Goal: Information Seeking & Learning: Learn about a topic

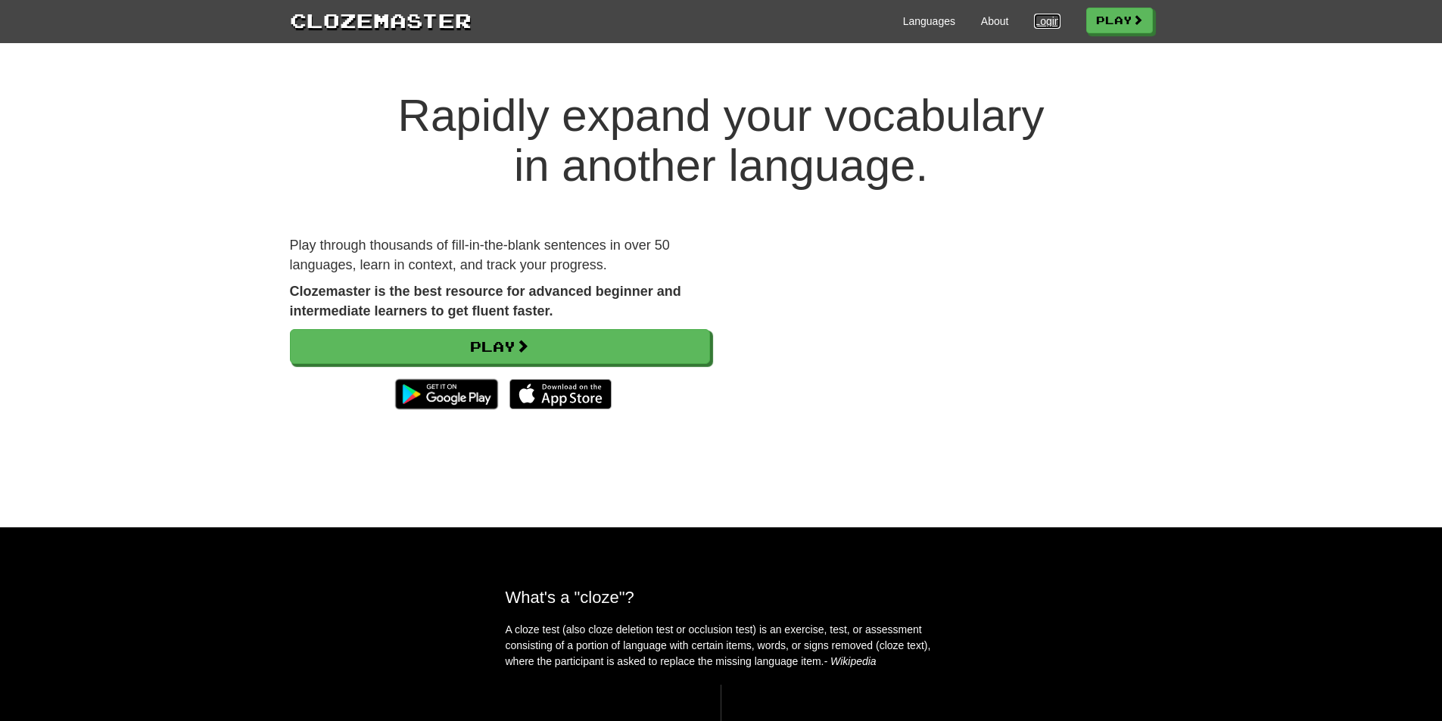
click at [1041, 18] on link "Login" at bounding box center [1047, 21] width 26 height 15
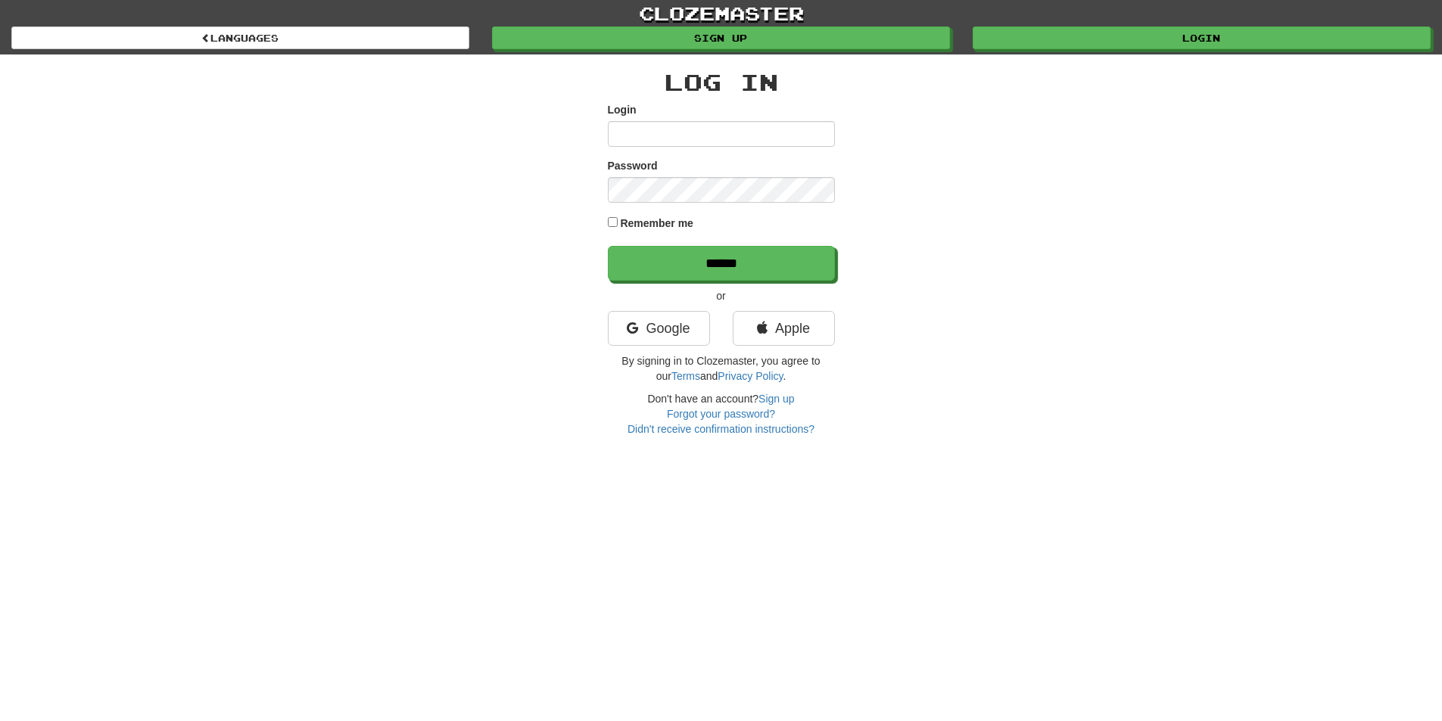
click at [704, 132] on input "Login" at bounding box center [721, 134] width 227 height 26
click at [788, 348] on div "Apple" at bounding box center [783, 332] width 125 height 42
click at [784, 333] on link "Apple" at bounding box center [784, 328] width 102 height 35
click at [653, 330] on link "Google" at bounding box center [659, 328] width 102 height 35
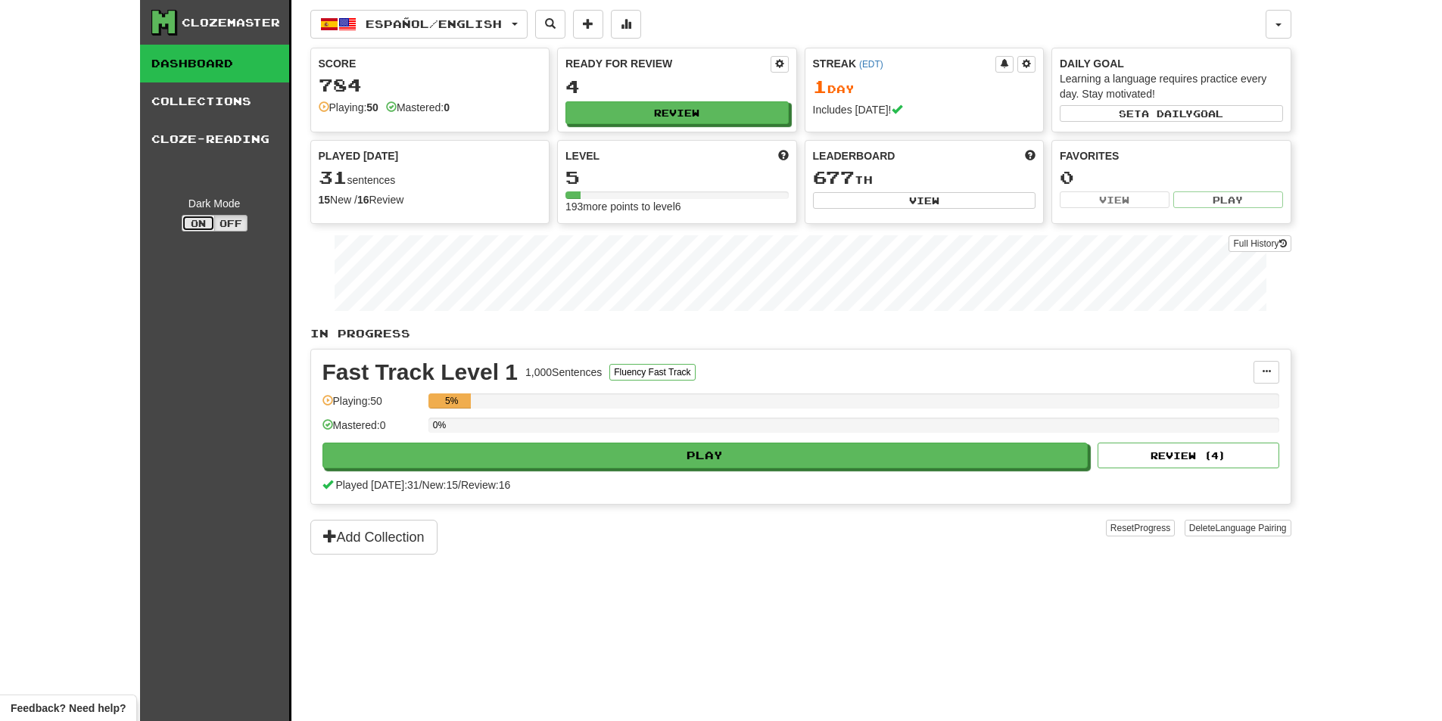
click at [210, 219] on button "On" at bounding box center [198, 223] width 33 height 17
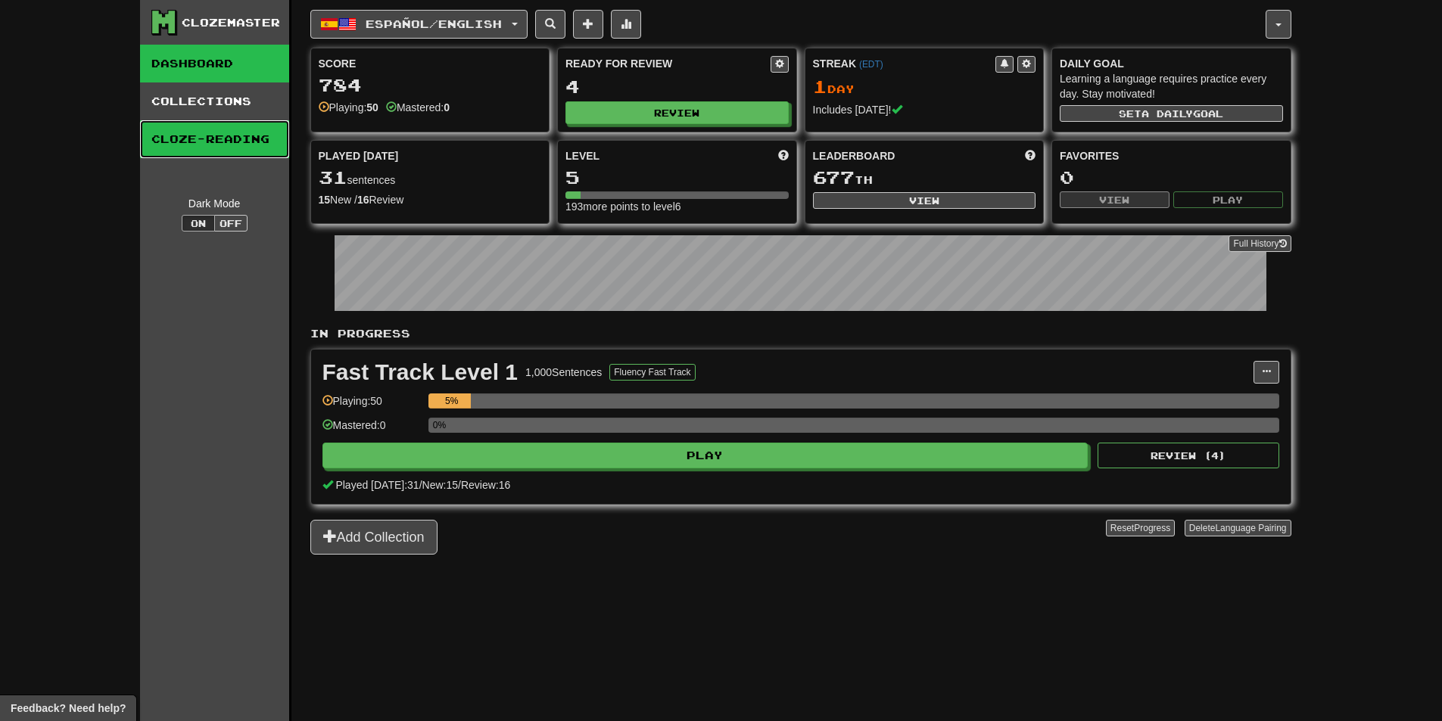
click at [199, 126] on link "Cloze-Reading" at bounding box center [214, 139] width 149 height 38
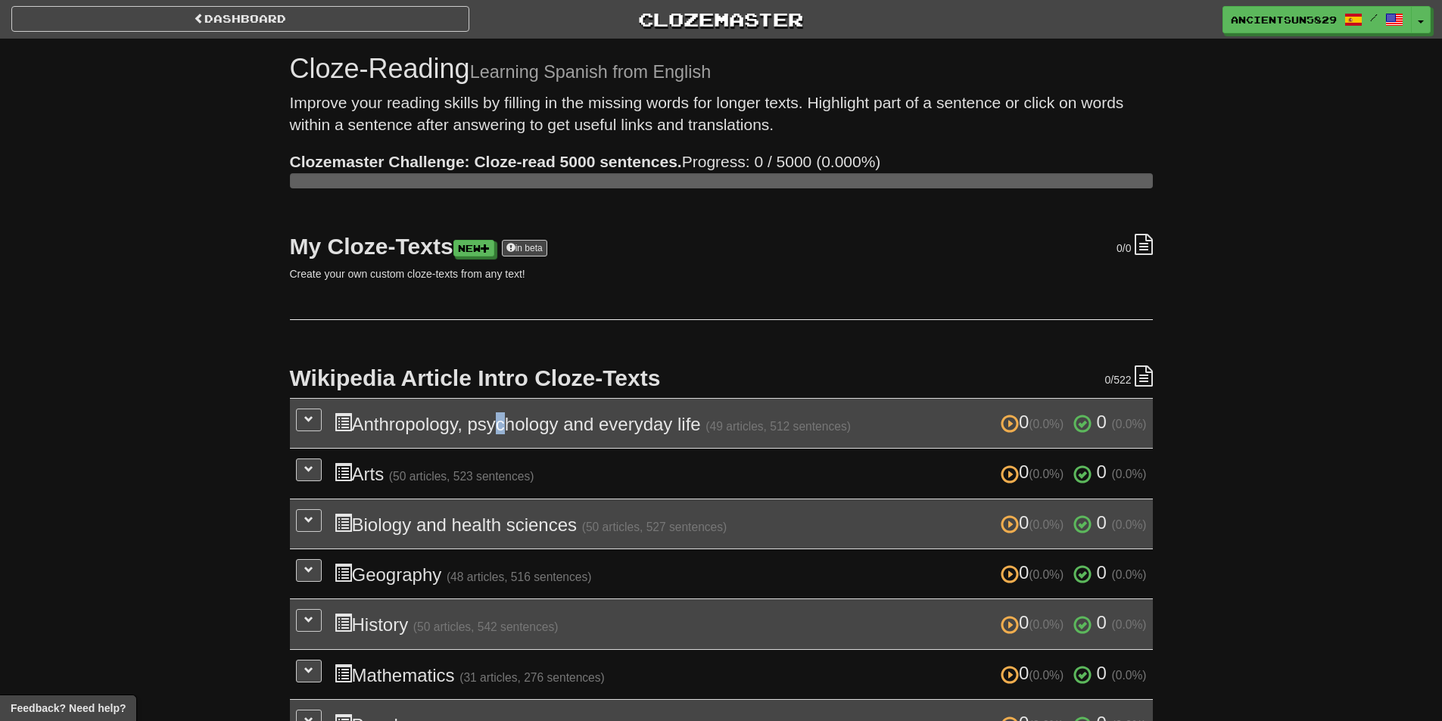
drag, startPoint x: 495, startPoint y: 418, endPoint x: 437, endPoint y: 435, distance: 60.1
click at [496, 419] on h3 "0 (0.0%) 0 (0.0%) Anthropology, psychology and everyday life (49 articles, 512 …" at bounding box center [740, 423] width 813 height 22
click at [322, 406] on td "0 (0.0%) 0 (0.0%) Anthropology, psychology and everyday life (49 articles, 512 …" at bounding box center [721, 423] width 863 height 50
click at [305, 422] on span at bounding box center [308, 419] width 9 height 9
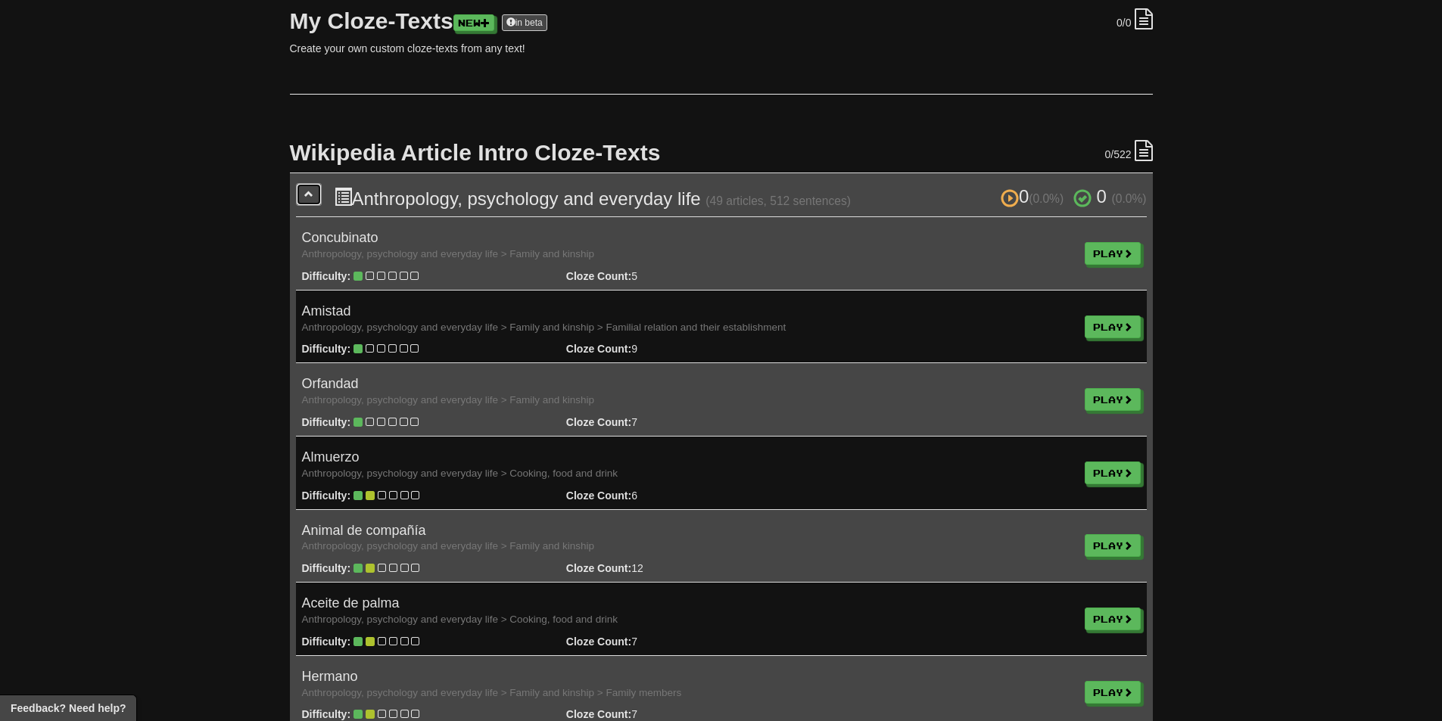
scroll to position [227, 0]
click at [1107, 252] on link "Play" at bounding box center [1113, 252] width 56 height 23
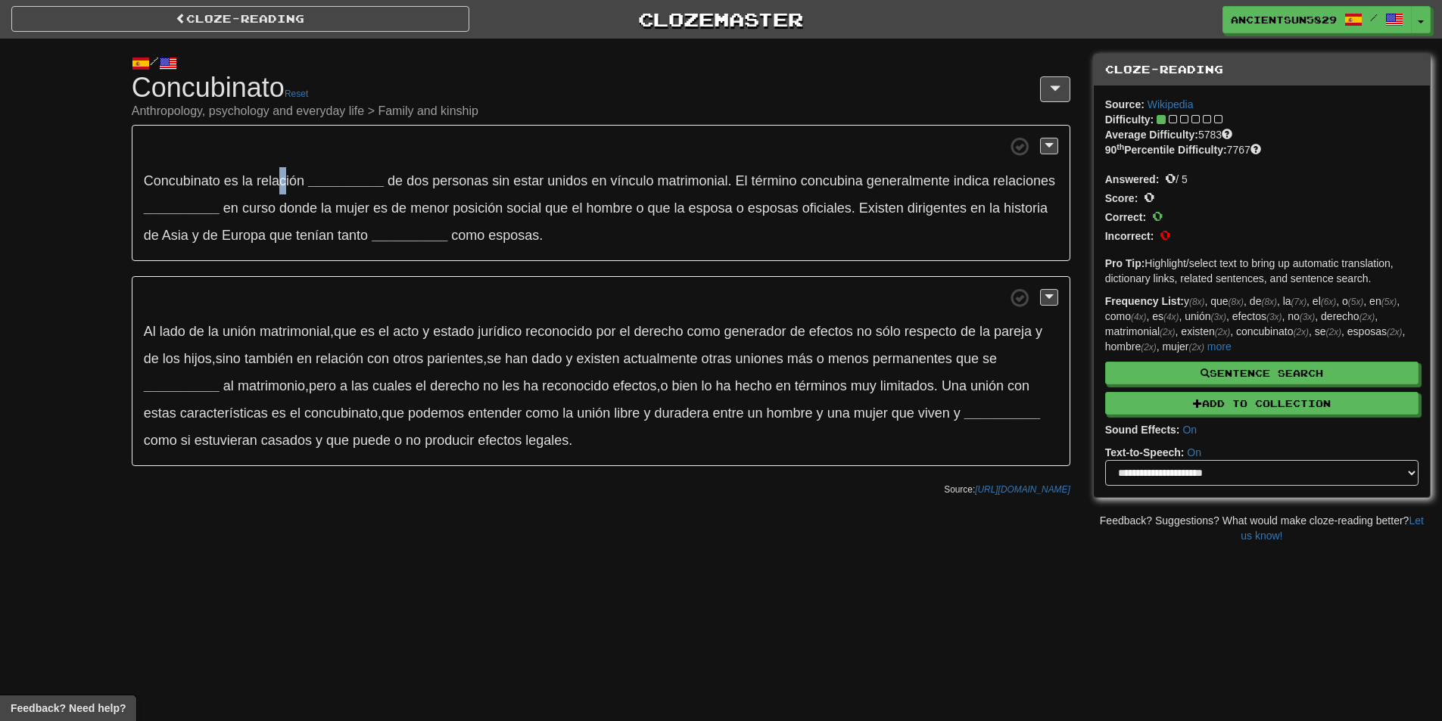
drag, startPoint x: 282, startPoint y: 173, endPoint x: 289, endPoint y: 172, distance: 7.7
click at [288, 172] on p "Concubinato es la relación __________ de dos personas sin estar unidos en víncu…" at bounding box center [601, 193] width 938 height 136
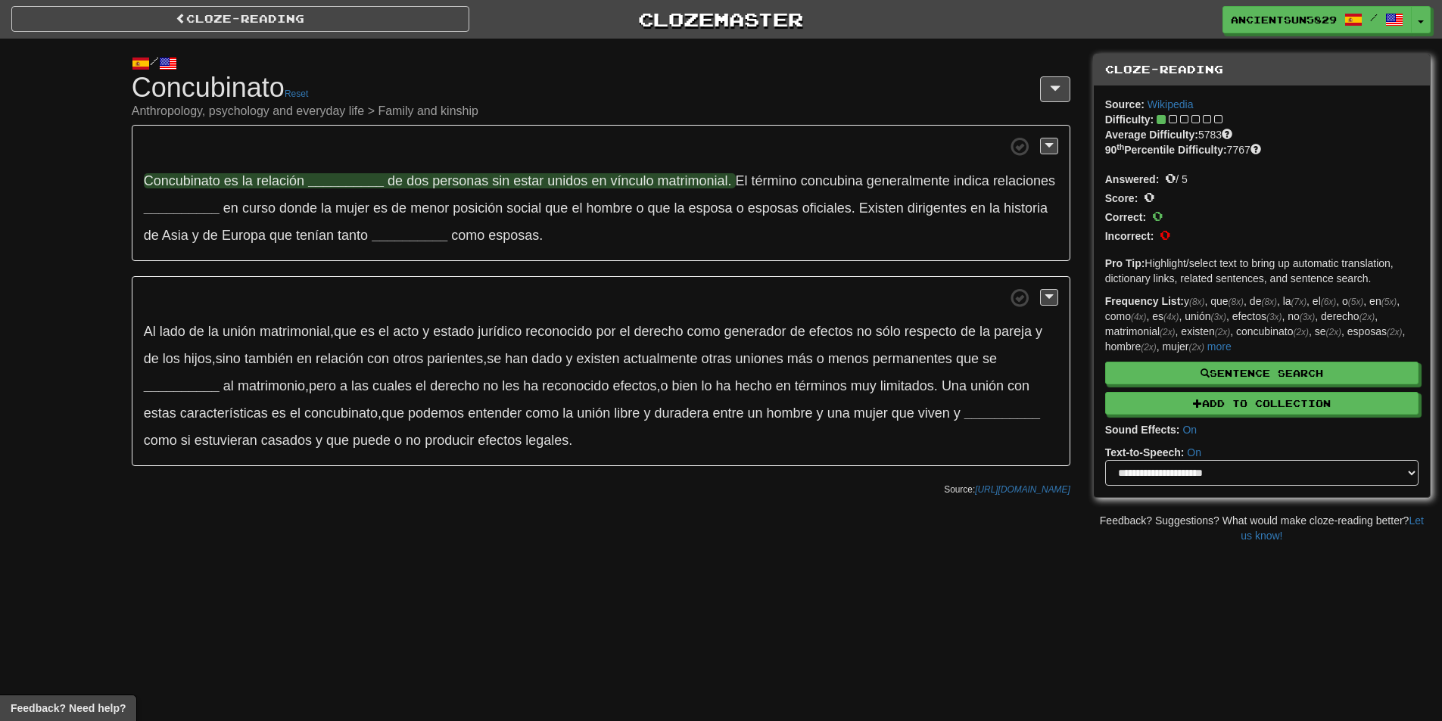
click at [343, 173] on strong "__________" at bounding box center [346, 180] width 76 height 15
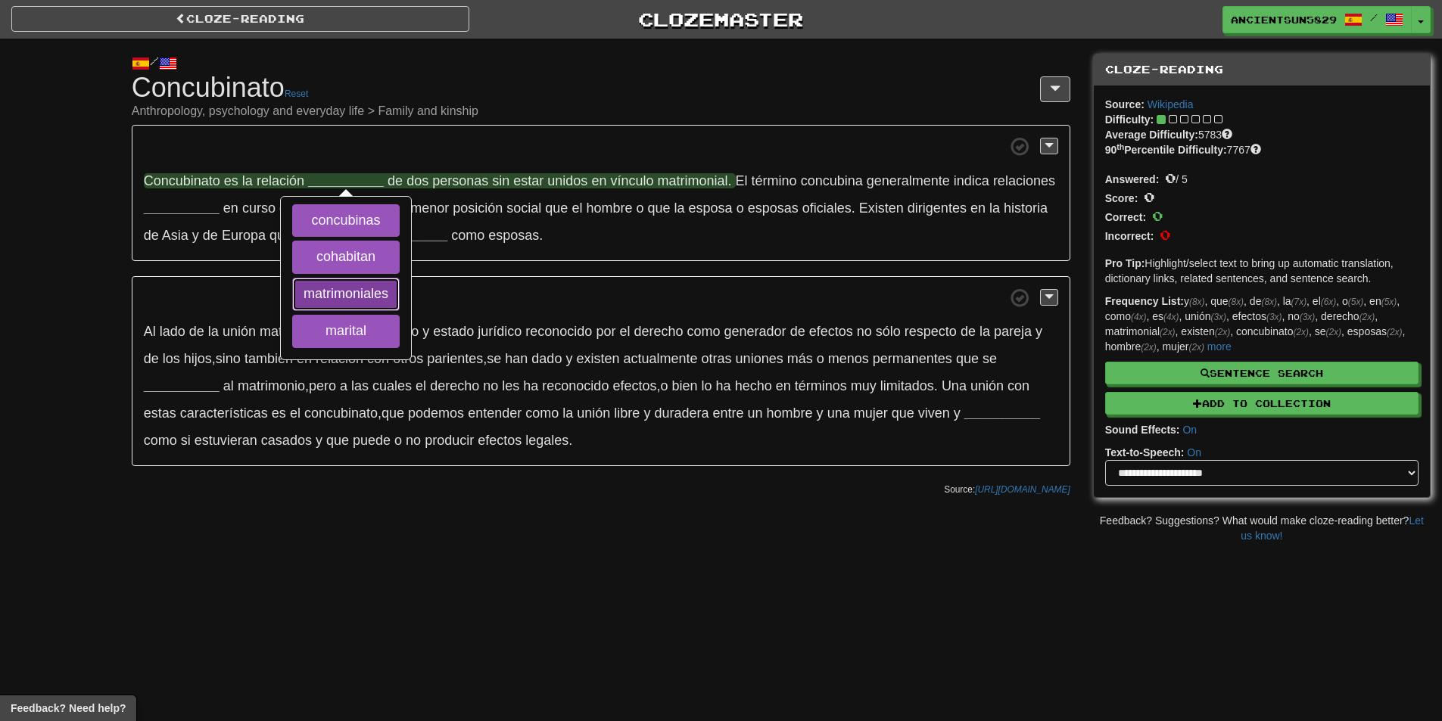
click at [359, 287] on button "matrimoniales" at bounding box center [345, 294] width 107 height 33
click at [359, 229] on button "concubinas" at bounding box center [345, 220] width 107 height 33
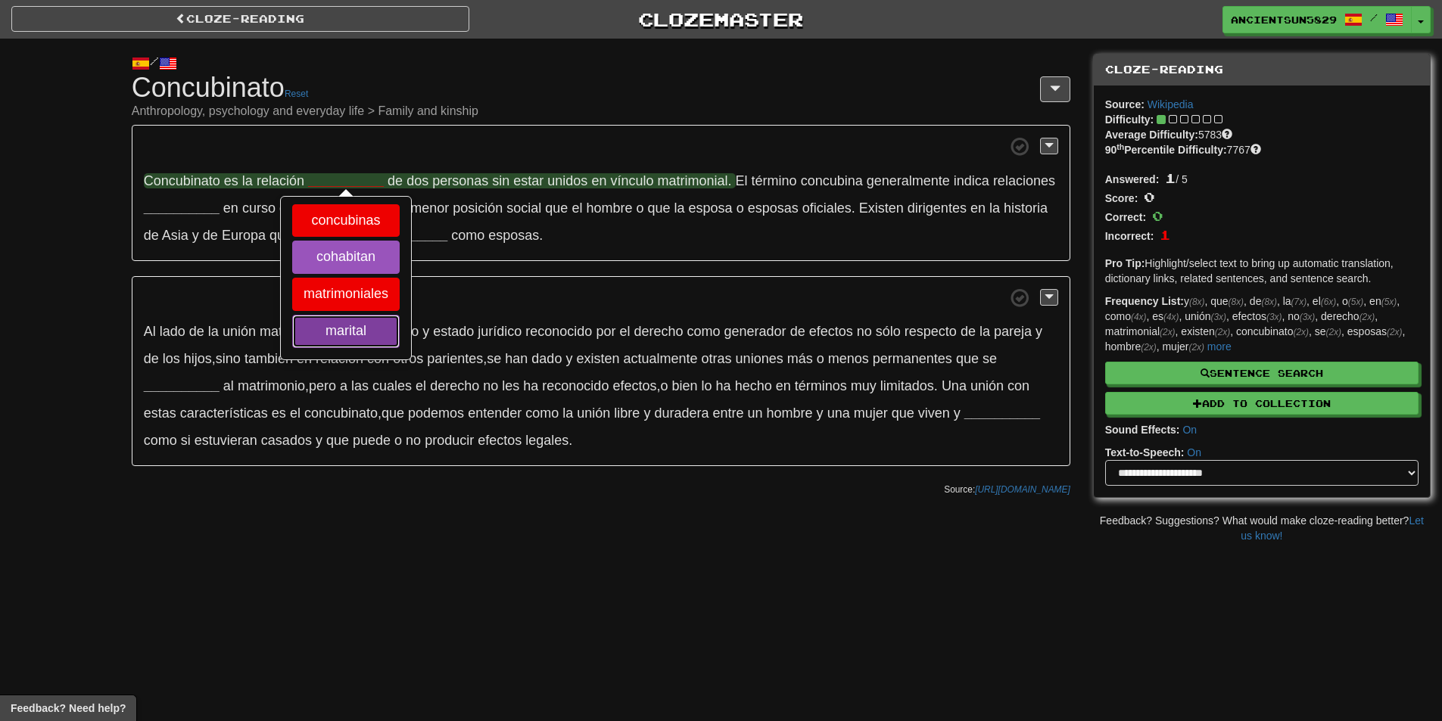
click at [344, 324] on button "marital" at bounding box center [345, 331] width 107 height 33
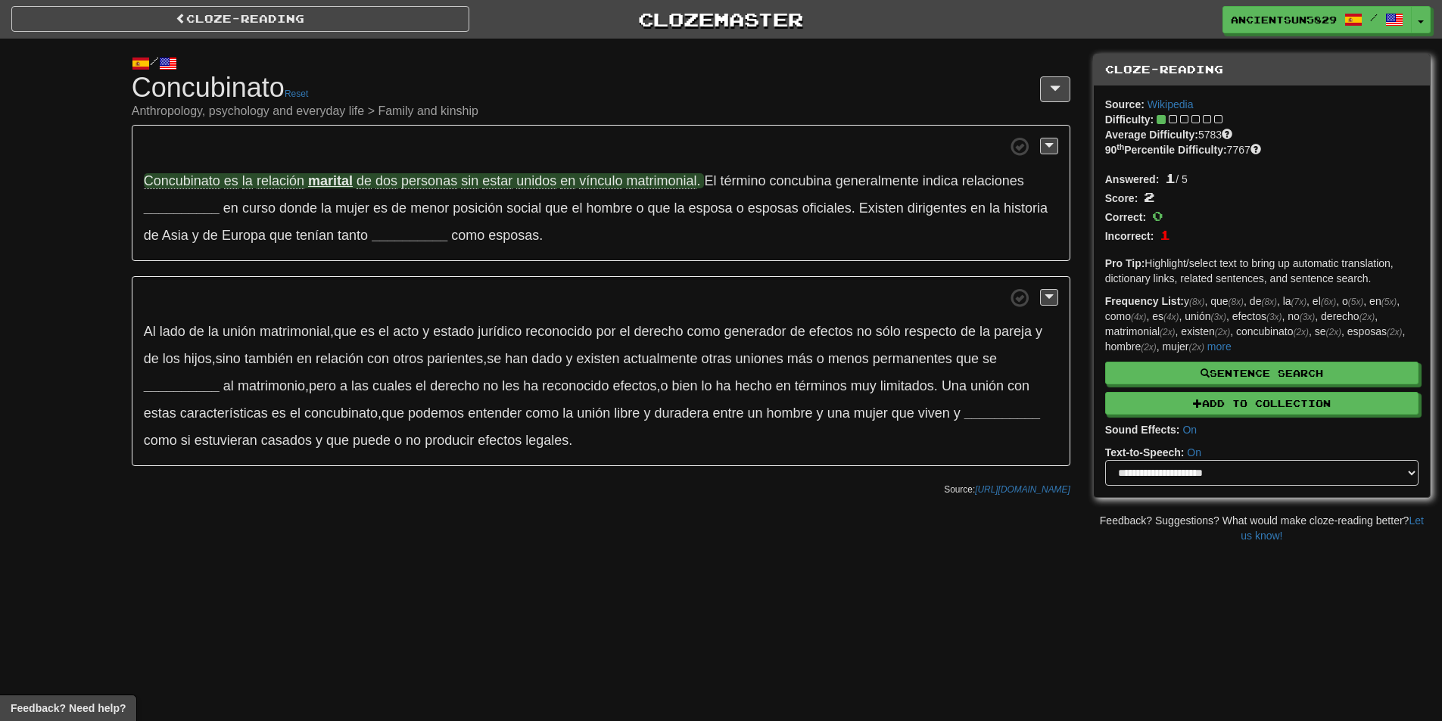
click at [596, 175] on span "vínculo" at bounding box center [600, 181] width 43 height 16
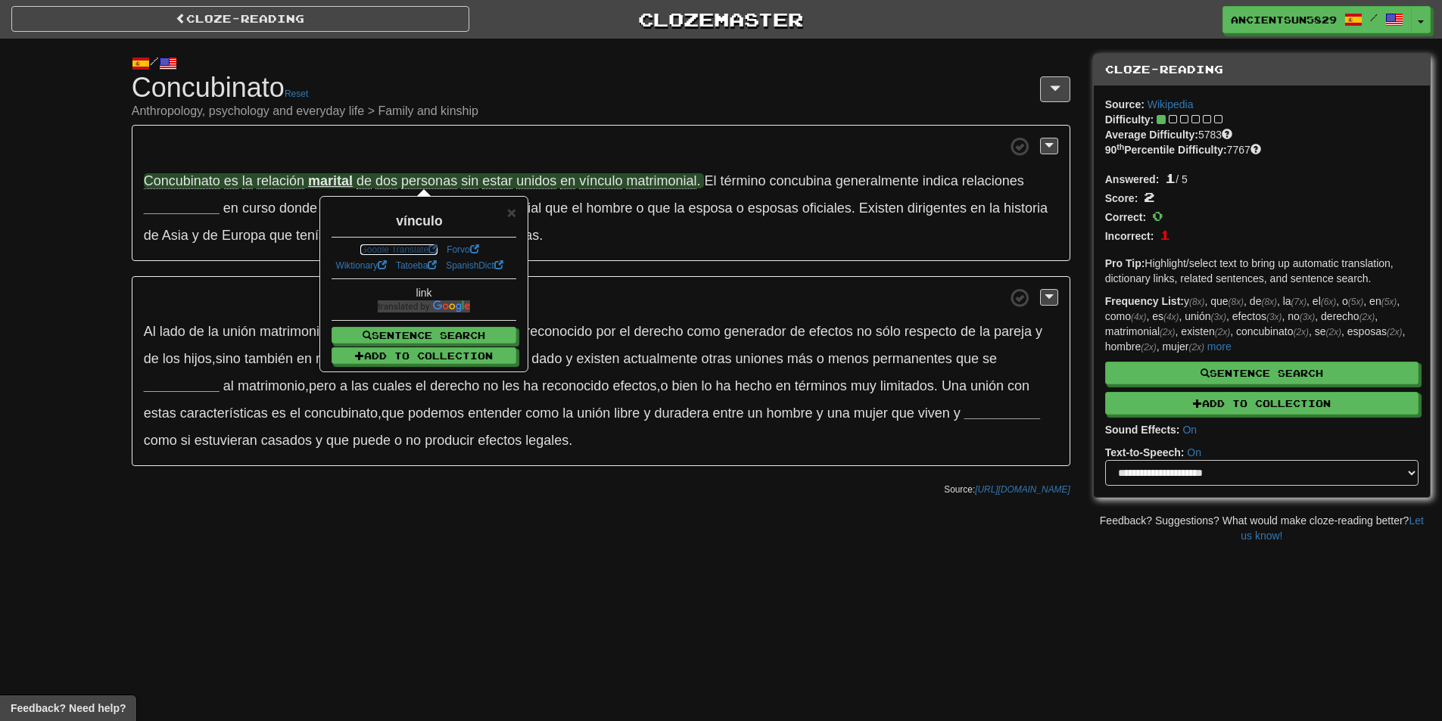
click at [413, 247] on link "Google Translate" at bounding box center [399, 249] width 78 height 11
click at [667, 240] on p "Concubinato es la relación marital de dos personas sin estar unidos en vínculo …" at bounding box center [601, 193] width 938 height 136
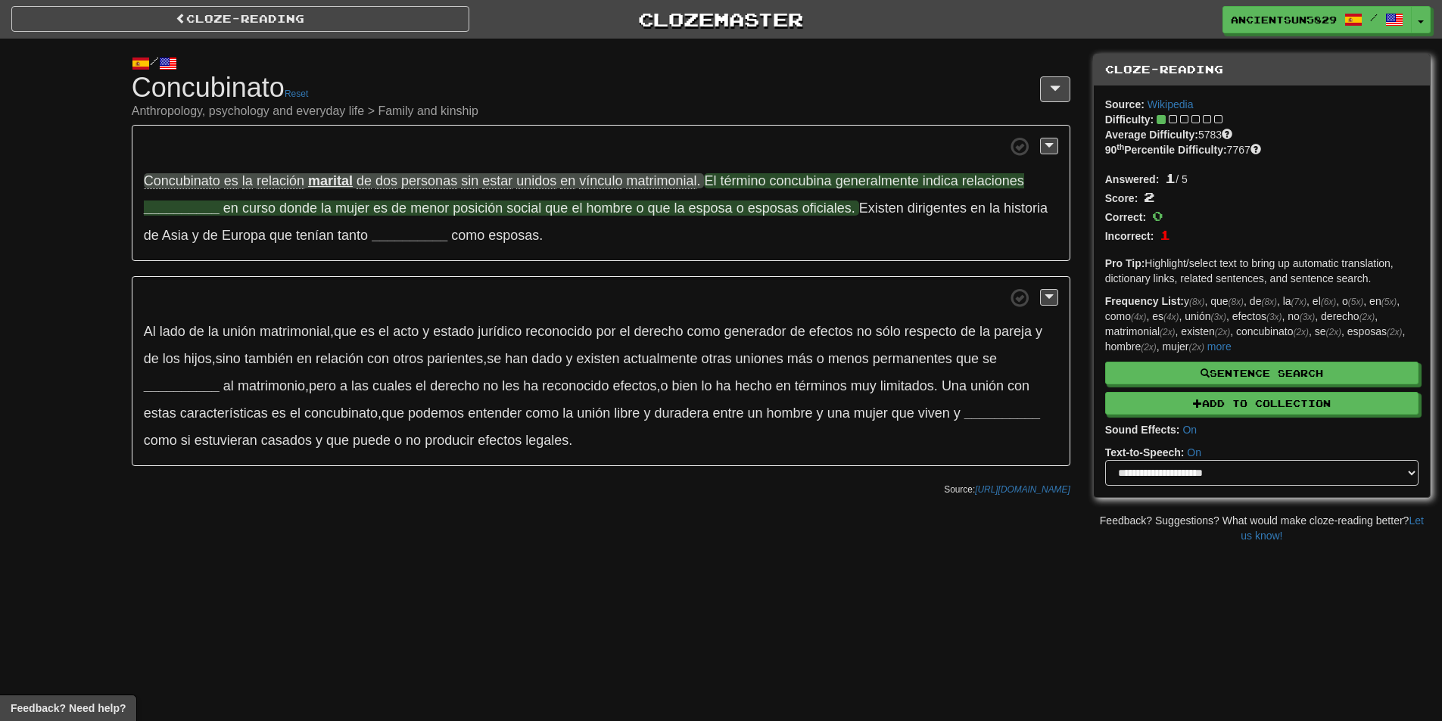
click at [747, 181] on span "término" at bounding box center [742, 180] width 45 height 15
click at [748, 181] on span "término" at bounding box center [742, 180] width 45 height 15
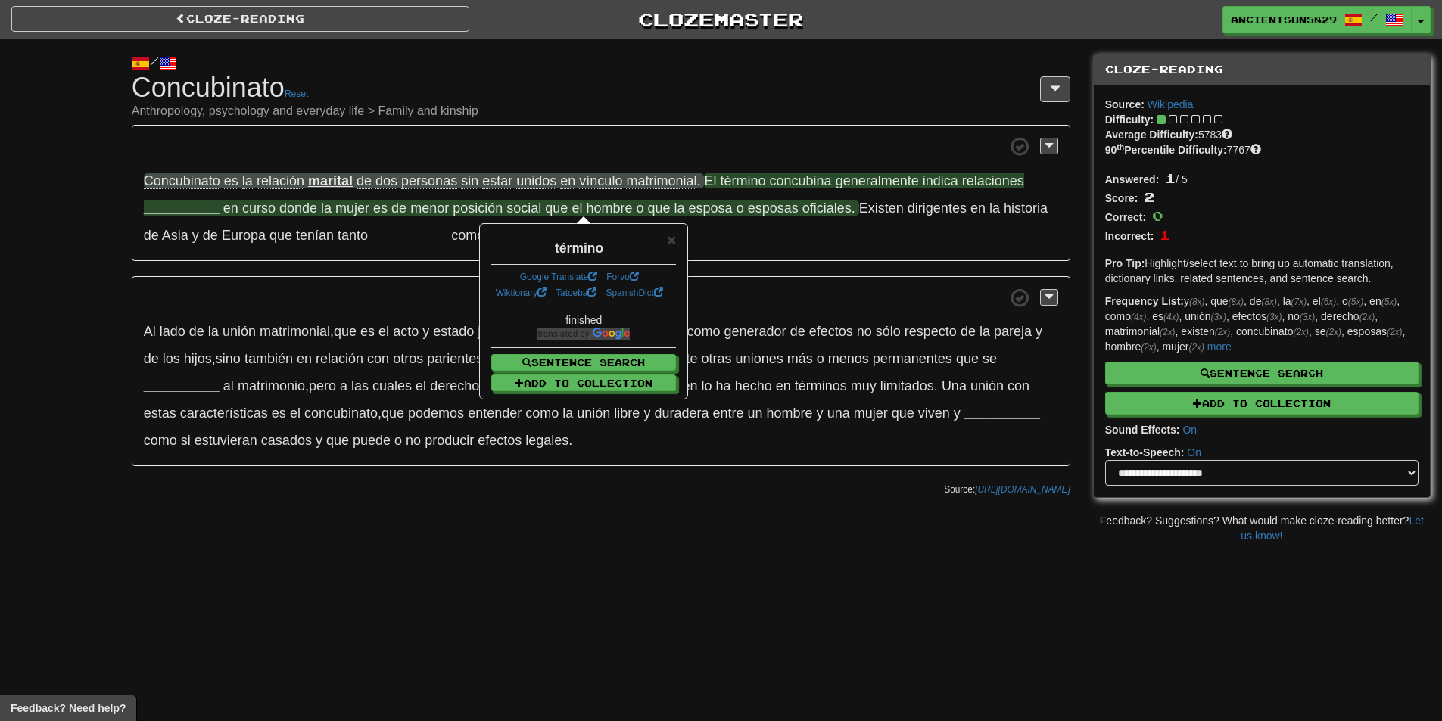
click at [191, 204] on strong "__________" at bounding box center [182, 208] width 76 height 15
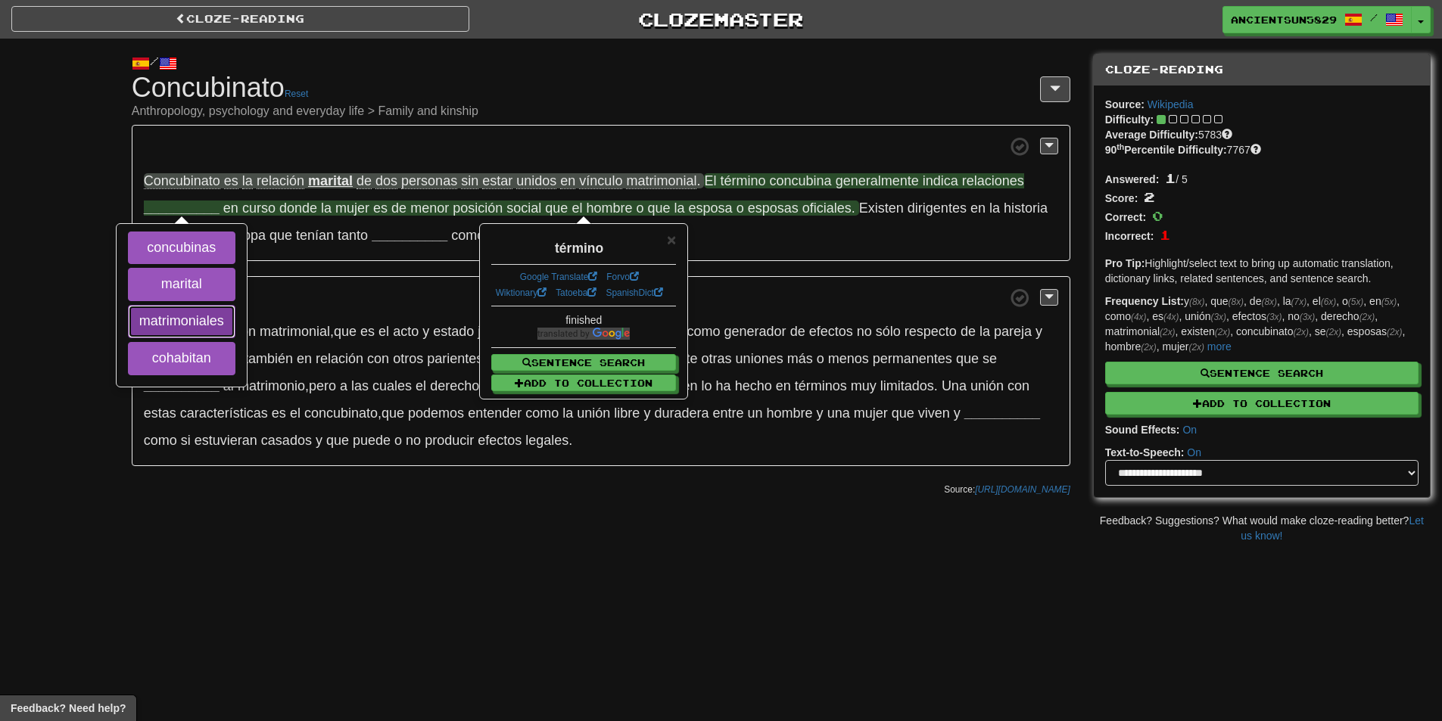
click at [201, 318] on button "matrimoniales" at bounding box center [181, 321] width 107 height 33
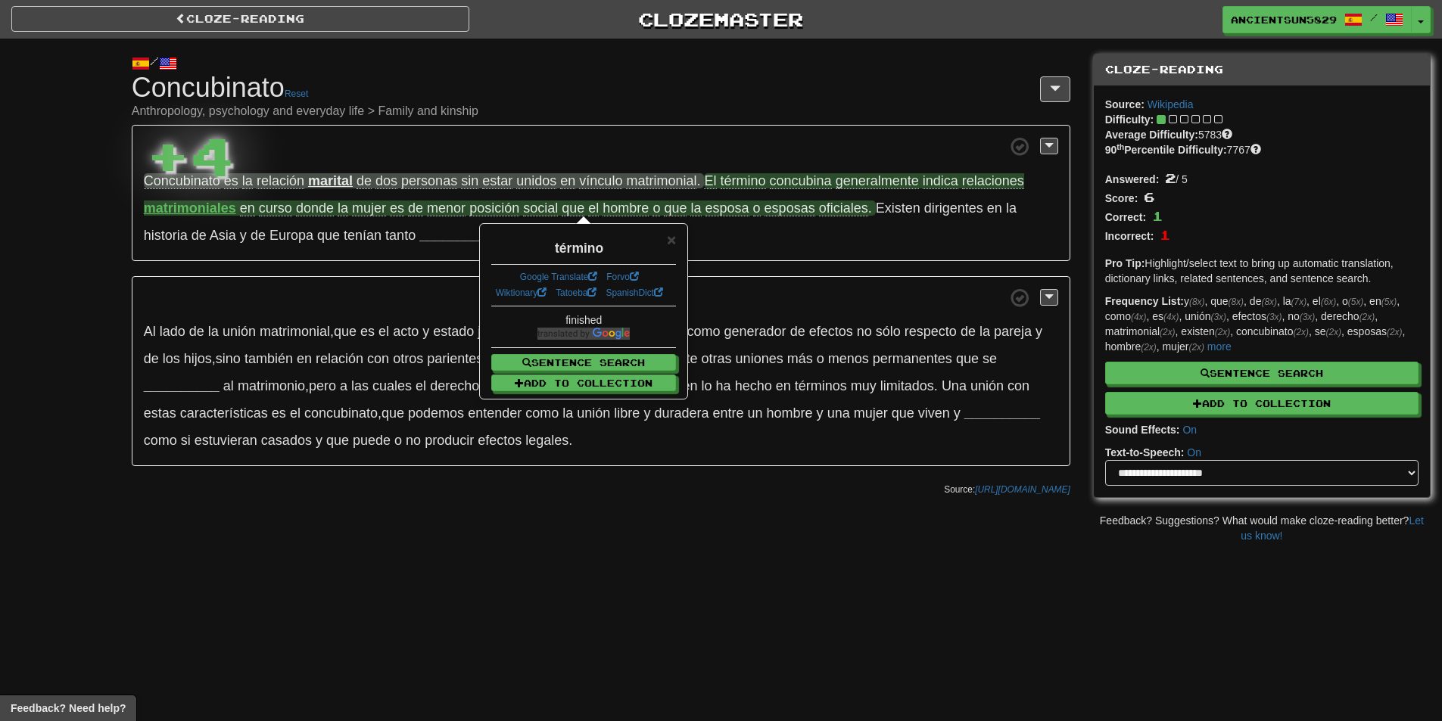
click at [285, 263] on div "Concubinato es la relación marital de dos personas sin estar unidos en vínculo …" at bounding box center [601, 295] width 938 height 341
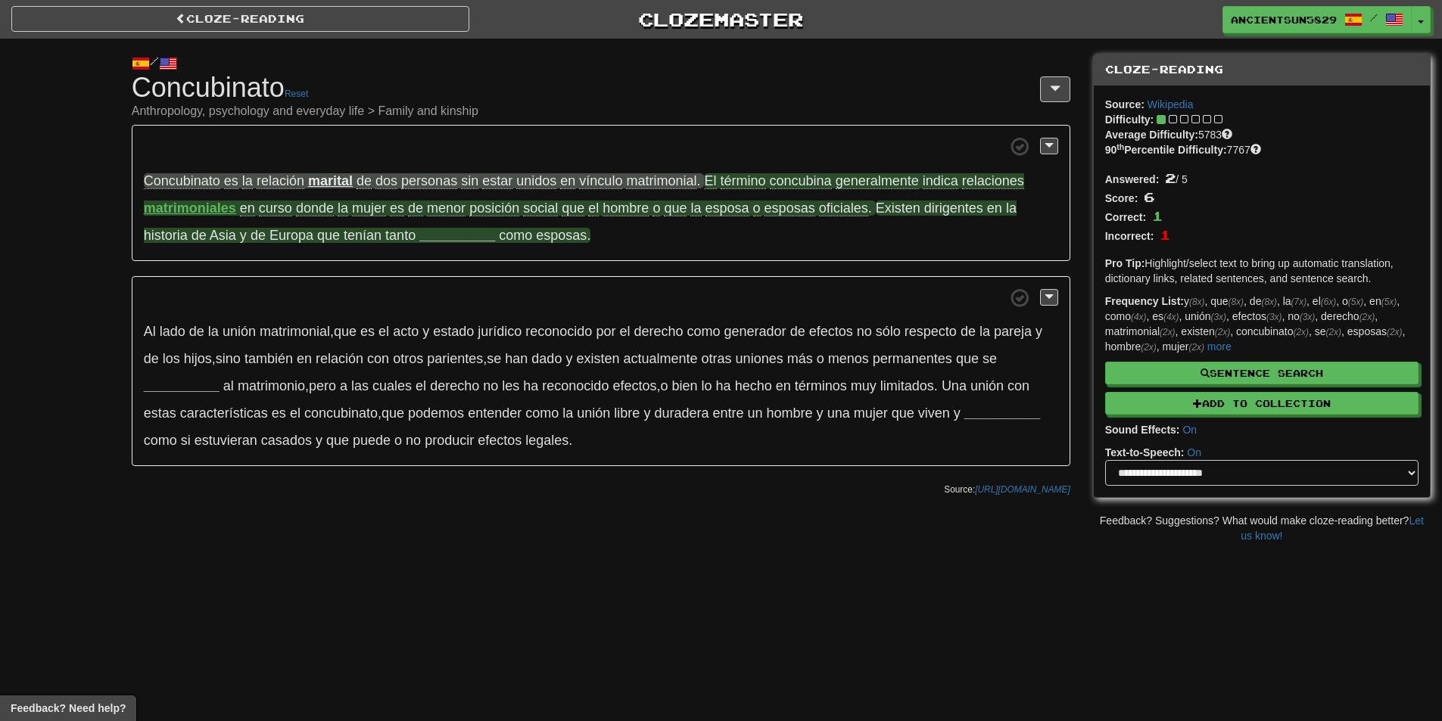
click at [450, 240] on strong "__________" at bounding box center [457, 235] width 76 height 15
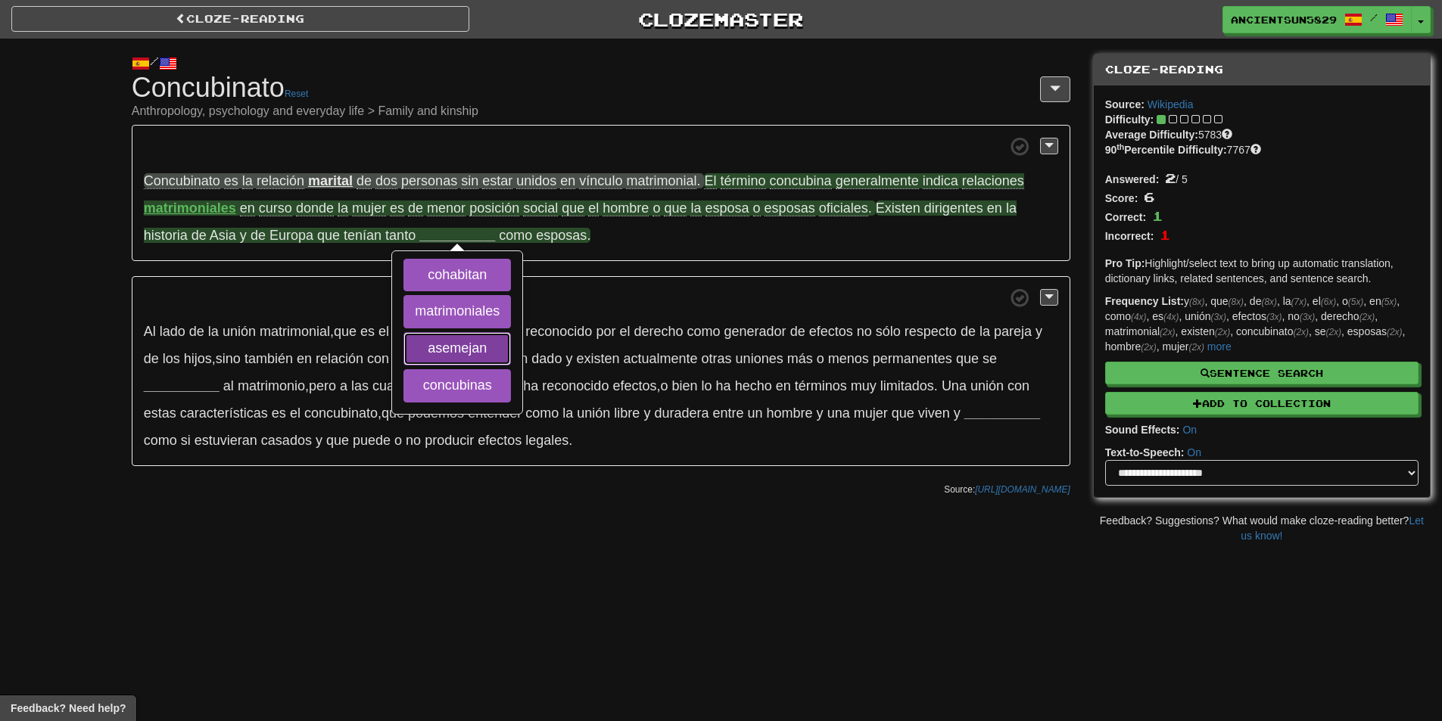
click at [451, 355] on button "asemejan" at bounding box center [456, 348] width 107 height 33
click at [450, 318] on button "matrimoniales" at bounding box center [456, 311] width 107 height 33
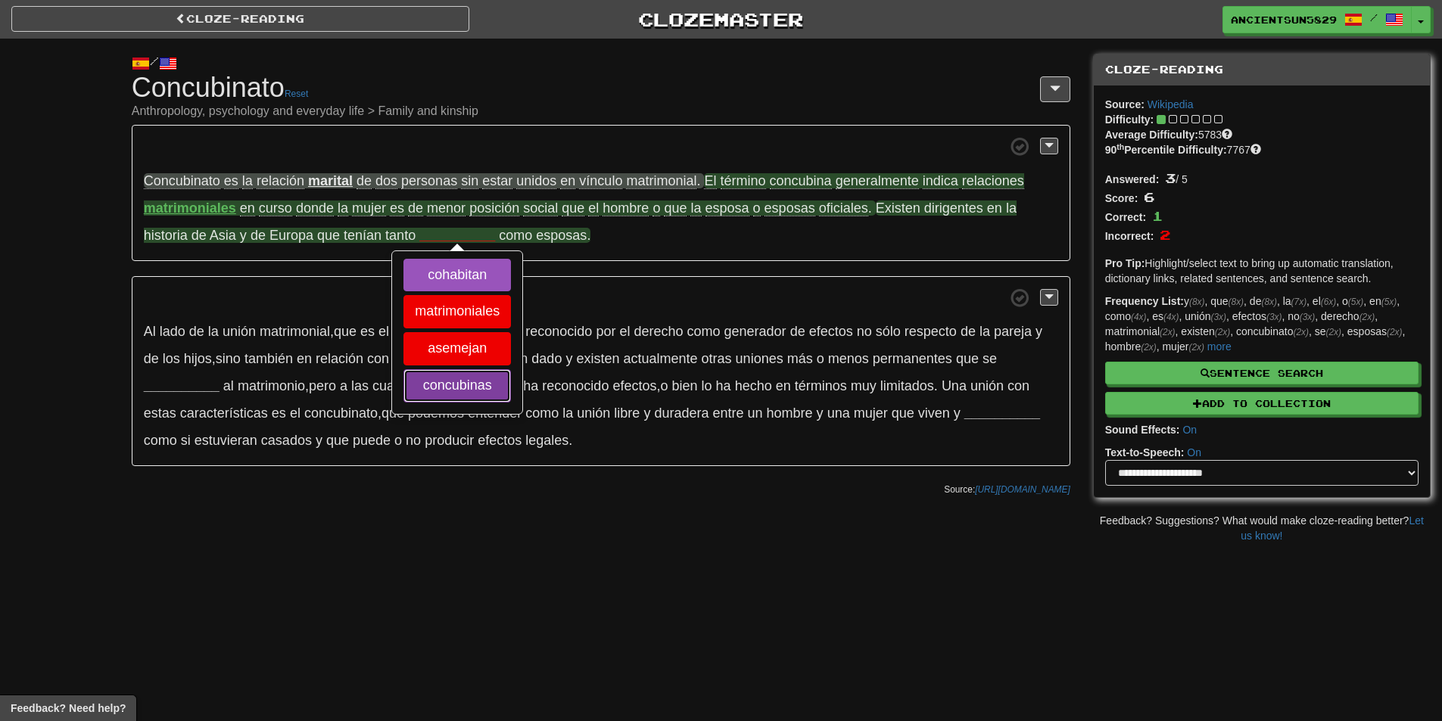
click at [451, 373] on button "concubinas" at bounding box center [456, 385] width 107 height 33
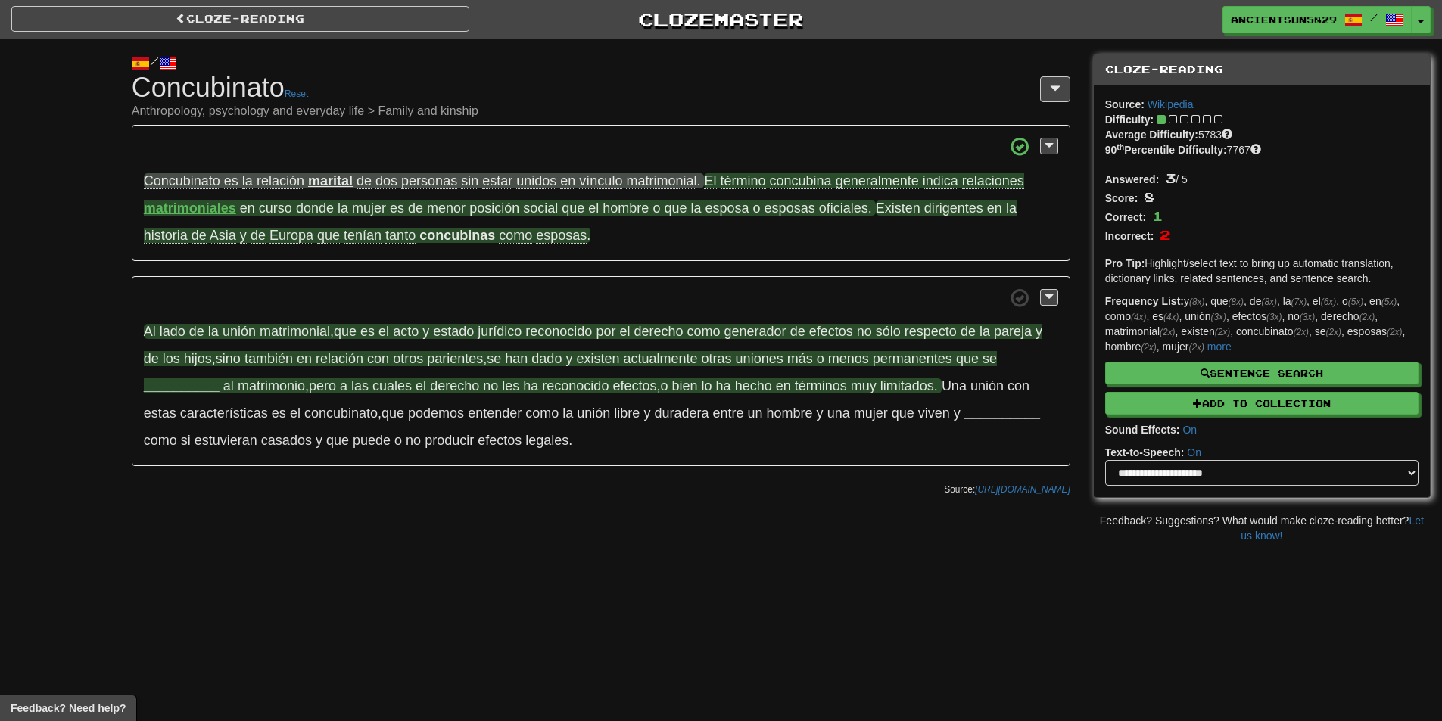
click at [145, 334] on span "Al" at bounding box center [150, 331] width 12 height 15
click at [165, 331] on span "lado" at bounding box center [173, 331] width 26 height 15
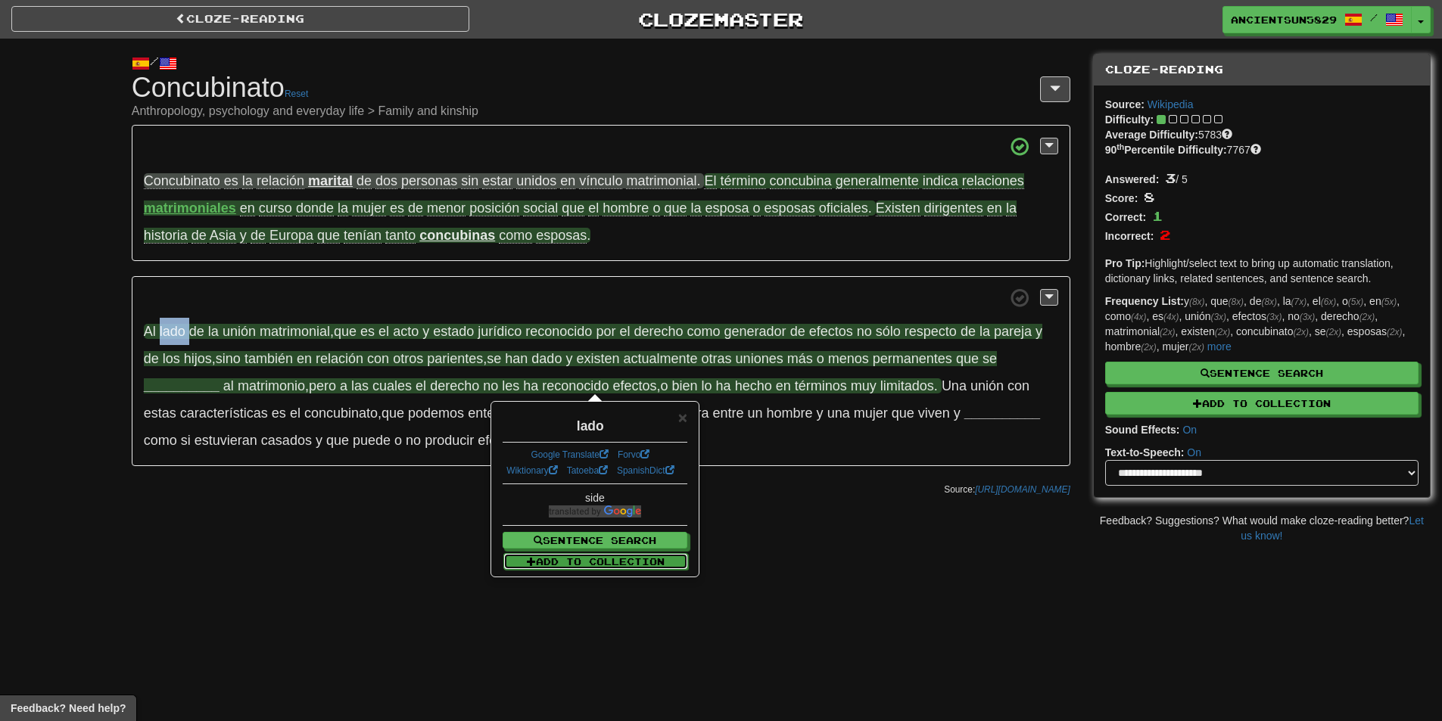
click at [583, 555] on button "Add to Collection" at bounding box center [595, 561] width 185 height 17
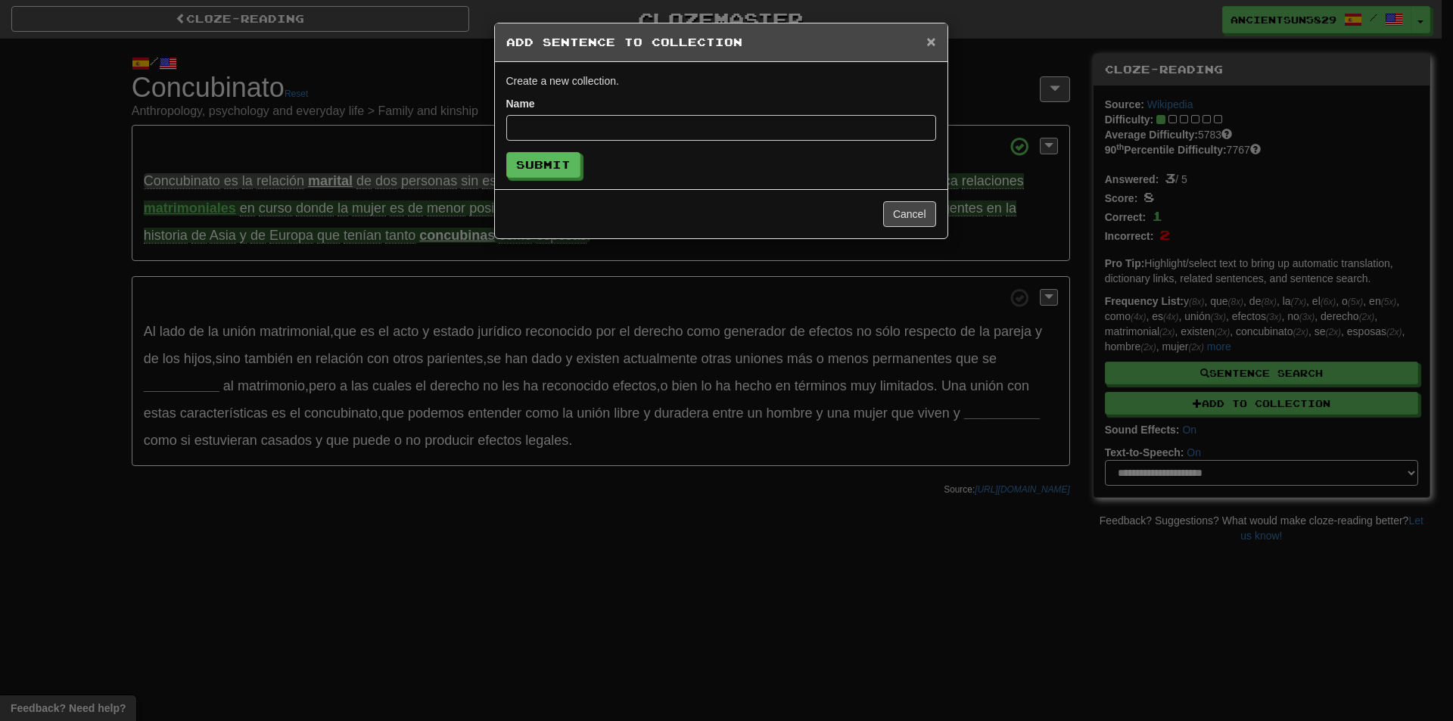
click at [931, 36] on span "×" at bounding box center [930, 41] width 9 height 17
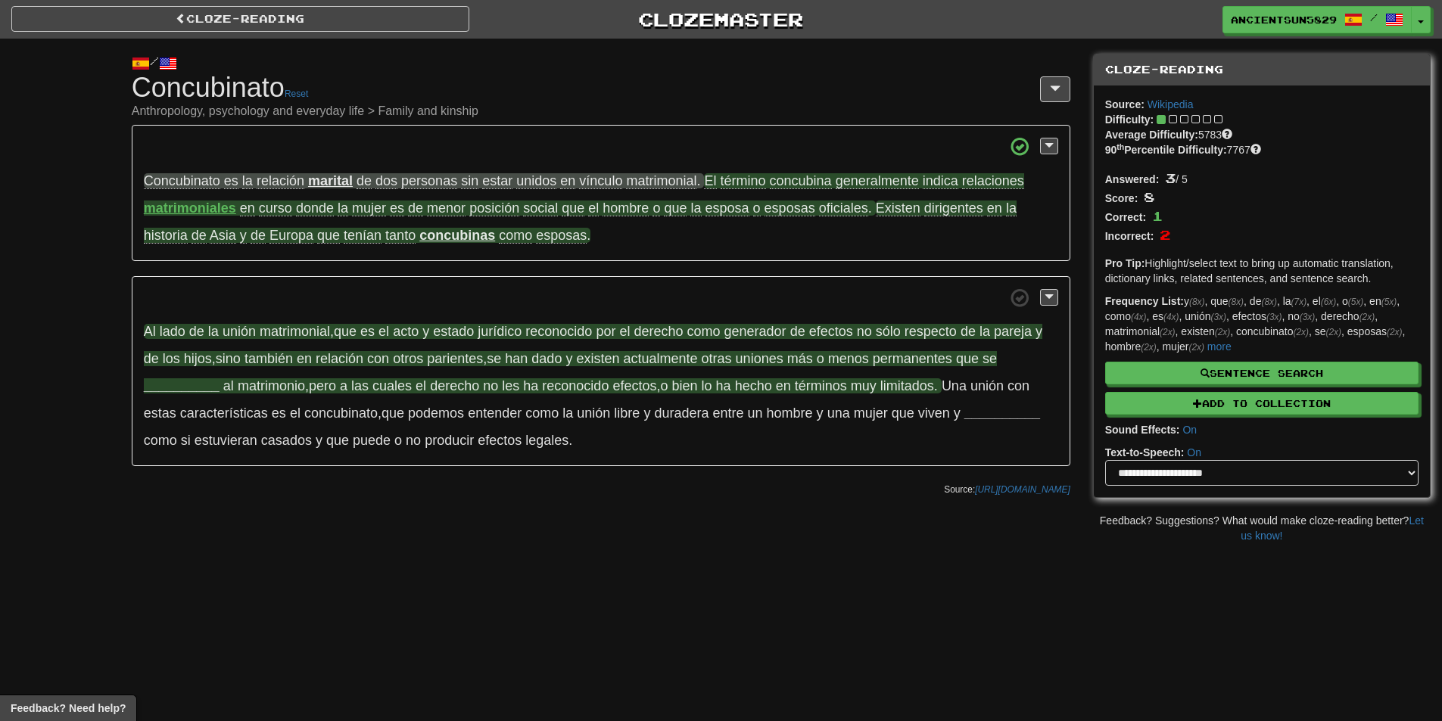
click at [174, 332] on span "lado" at bounding box center [173, 331] width 26 height 15
click at [175, 332] on span "lado" at bounding box center [173, 331] width 26 height 15
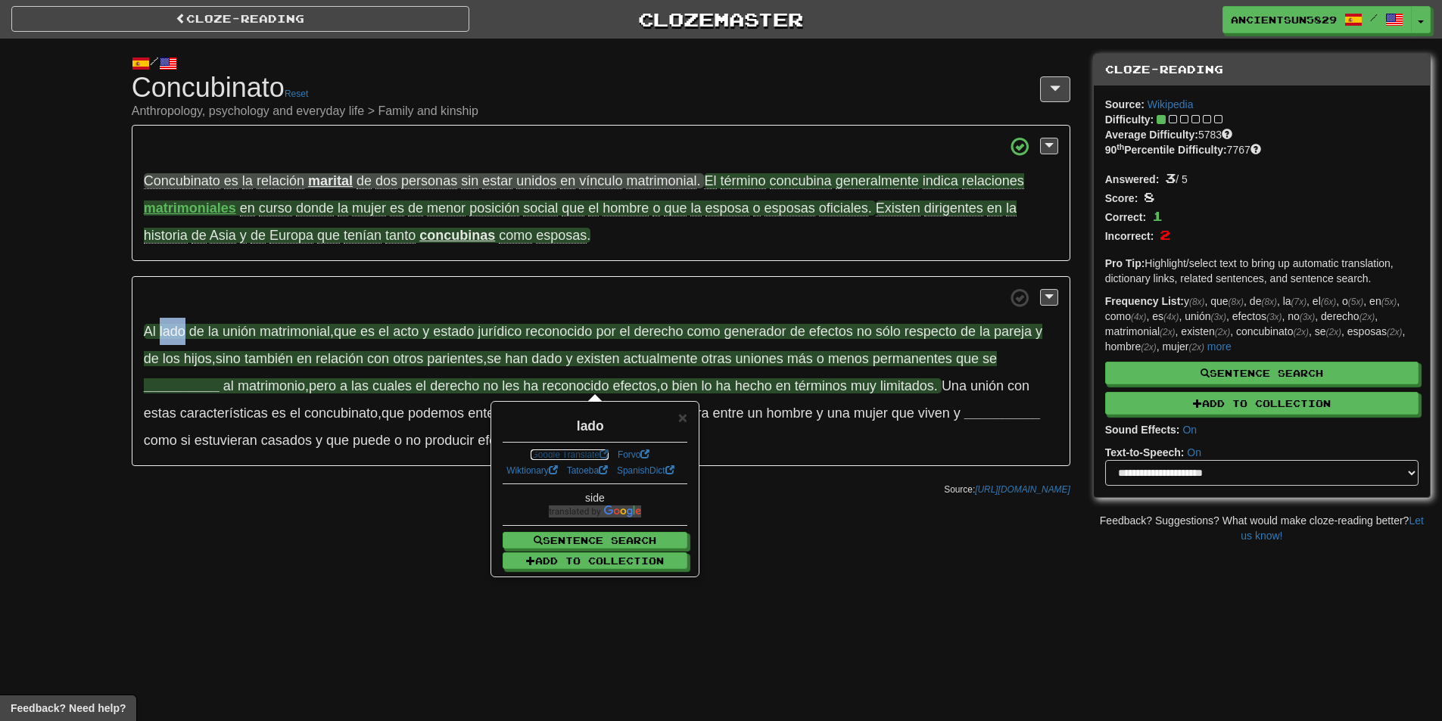
click at [589, 453] on link "Google Translate" at bounding box center [569, 455] width 78 height 11
click at [297, 376] on p "Al lado de la unión matrimonial , que es el acto y estado jurídico reconocido p…" at bounding box center [601, 371] width 938 height 191
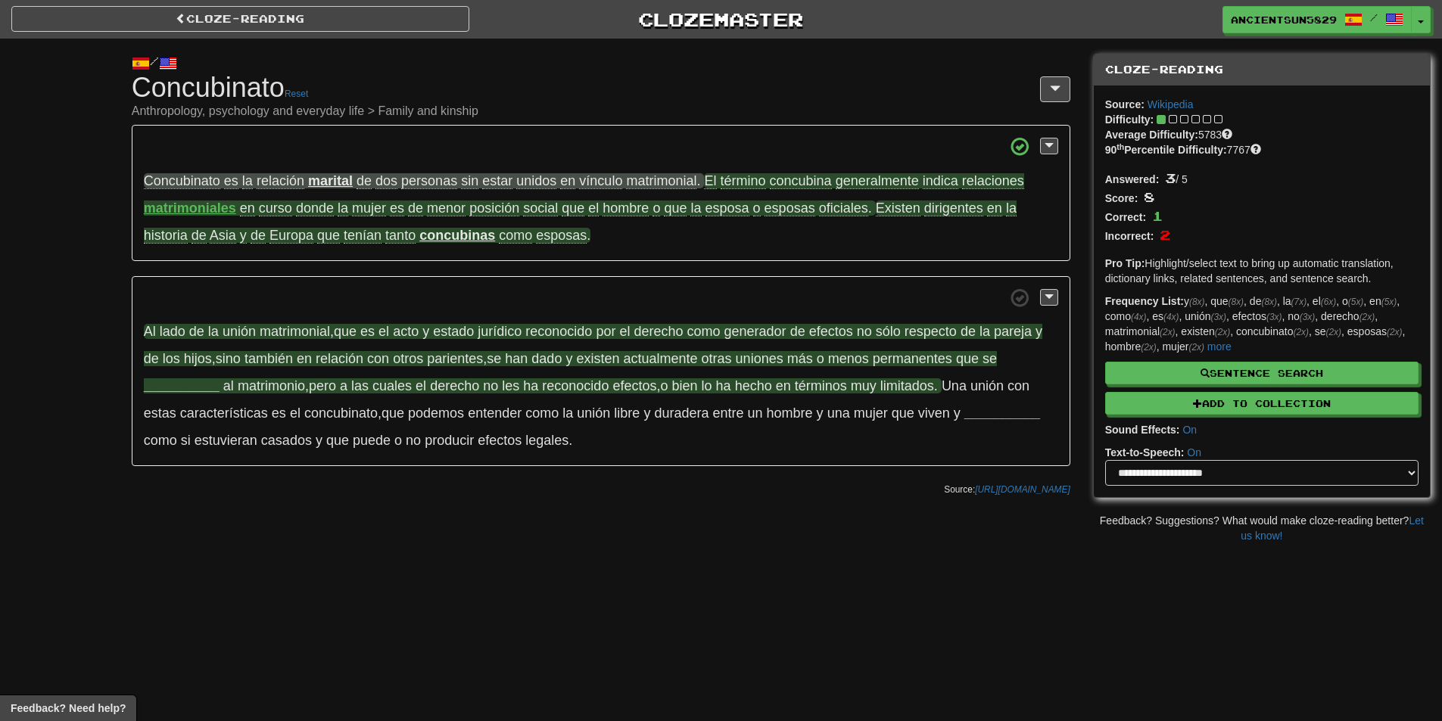
click at [194, 384] on strong "__________" at bounding box center [182, 385] width 76 height 15
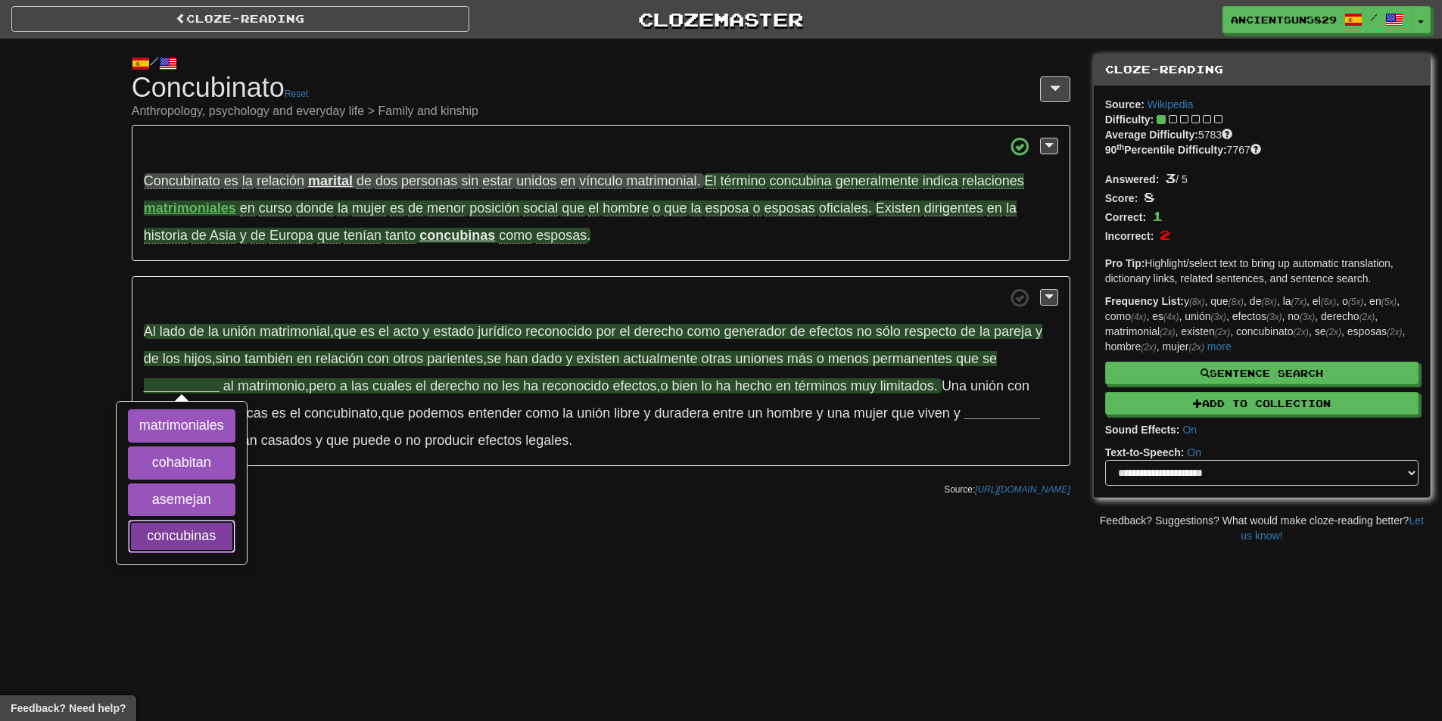
click at [201, 527] on button "concubinas" at bounding box center [181, 536] width 107 height 33
click at [191, 425] on button "matrimoniales" at bounding box center [181, 425] width 107 height 33
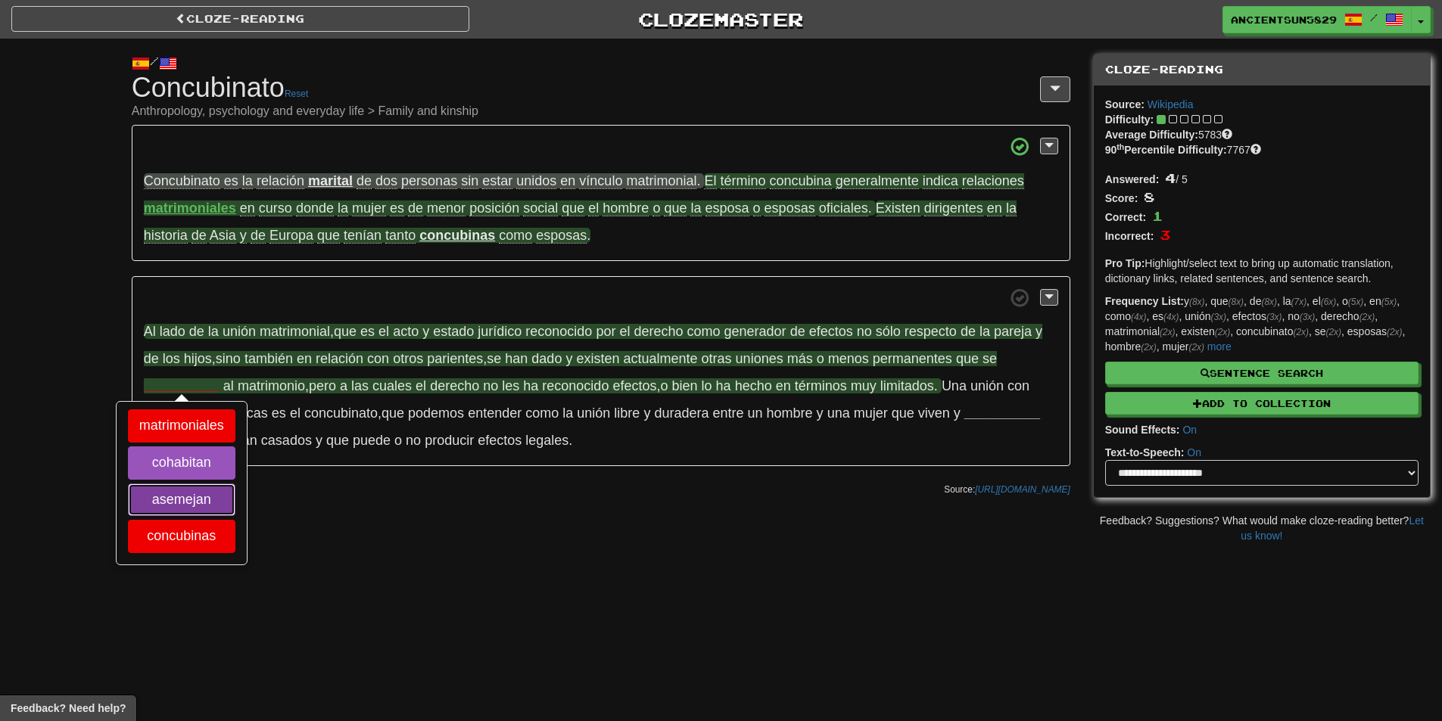
click at [195, 494] on button "asemejan" at bounding box center [181, 500] width 107 height 33
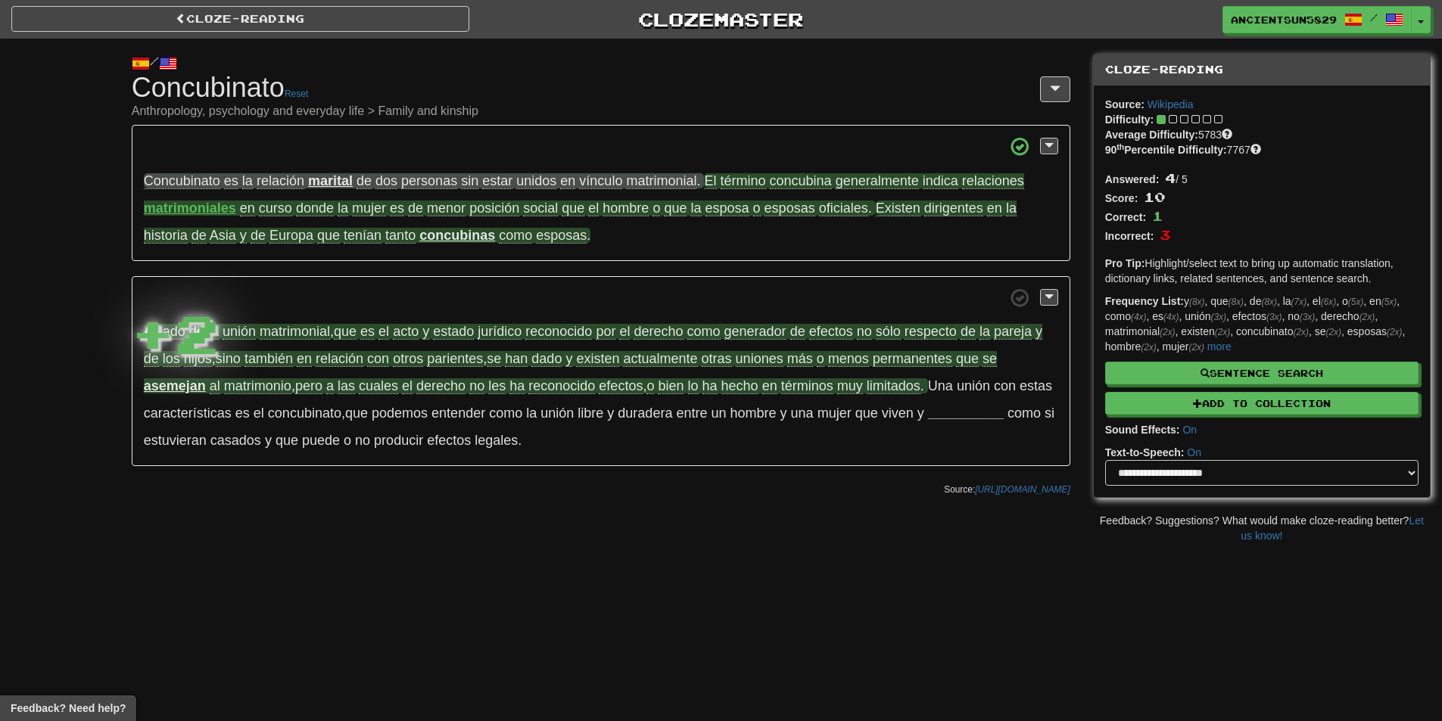
click at [181, 381] on strong "asemejan" at bounding box center [175, 385] width 62 height 15
click at [182, 381] on strong "asemejan" at bounding box center [175, 385] width 62 height 15
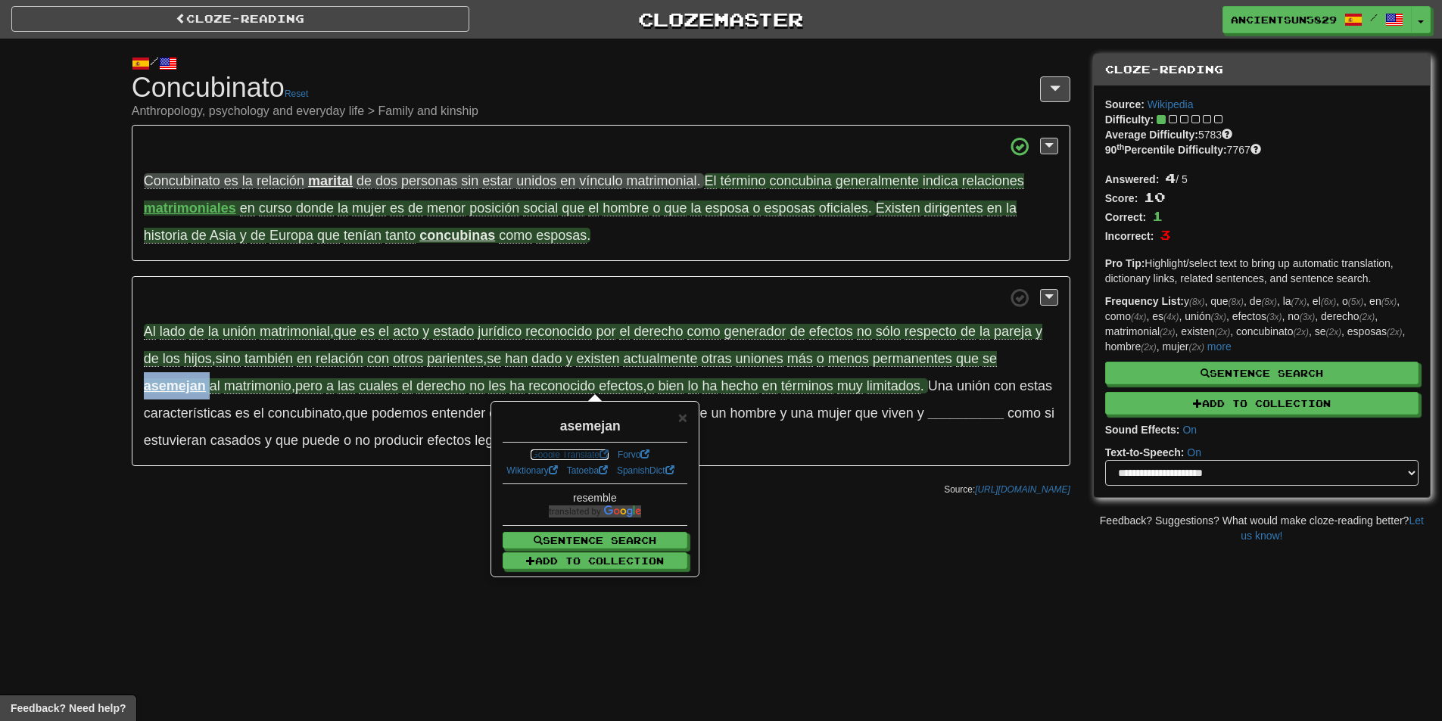
click at [568, 453] on link "Google Translate" at bounding box center [569, 455] width 78 height 11
click at [264, 560] on div "Cloze-Reading Clozemaster AncientSun5829 / Toggle Dropdown Dashboard Leaderboar…" at bounding box center [721, 360] width 1442 height 721
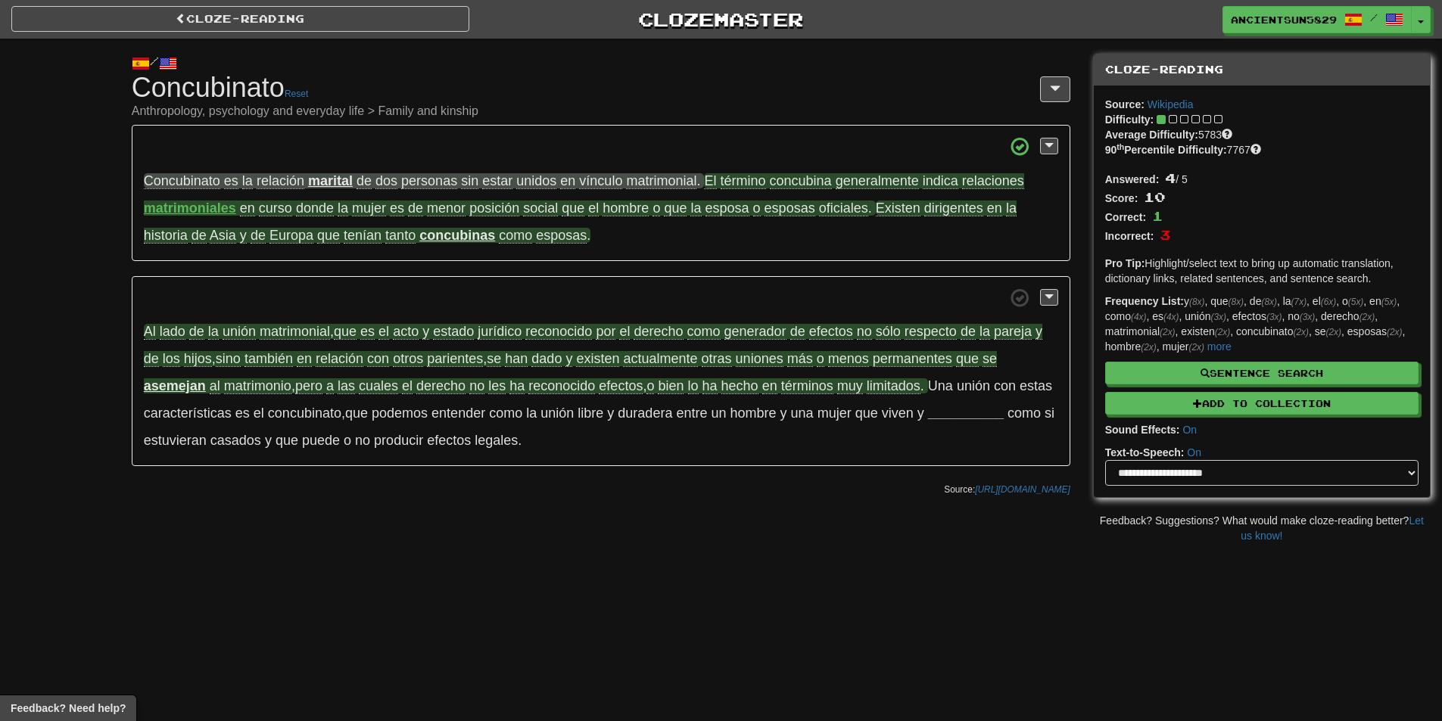
click at [425, 387] on span "derecho" at bounding box center [440, 386] width 49 height 16
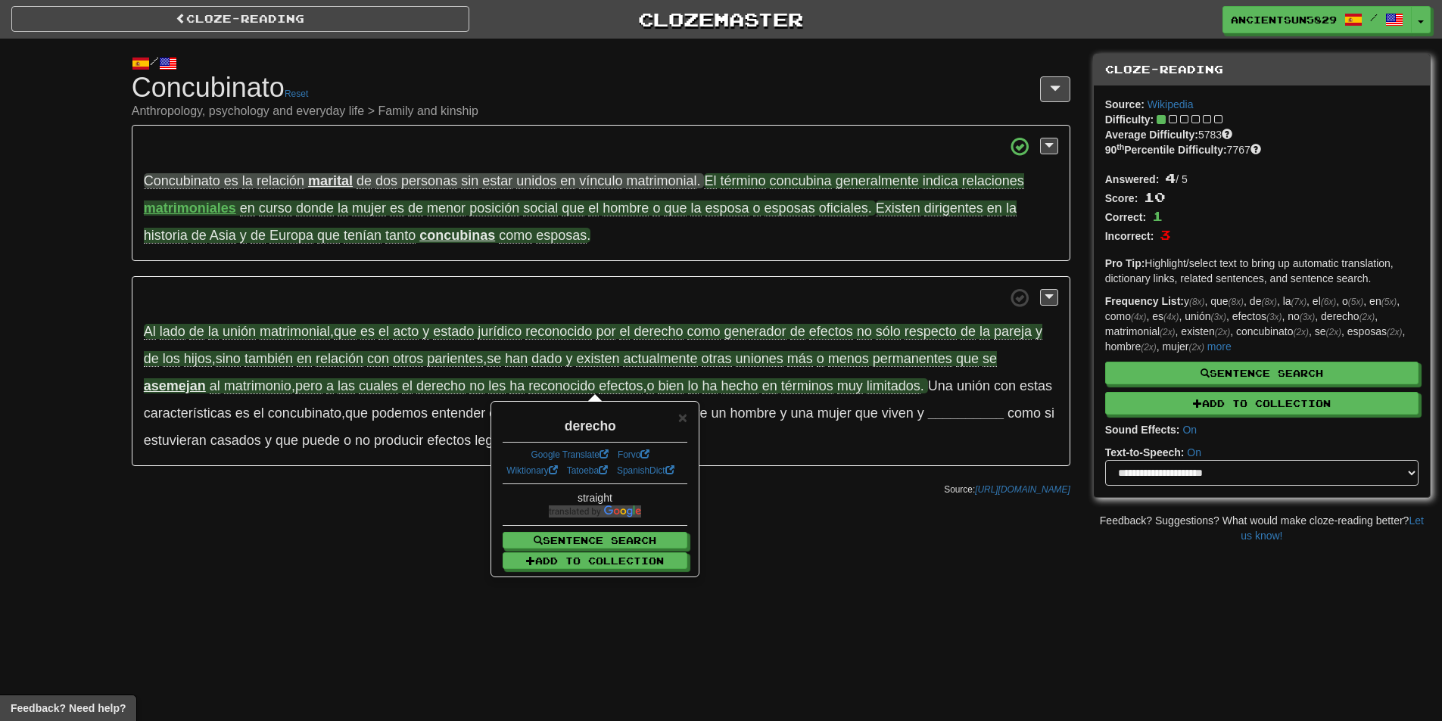
click at [383, 537] on div "/ Cloze-Reading Concubinato Reset Anthropology, psychology and everyday life > …" at bounding box center [721, 291] width 1442 height 505
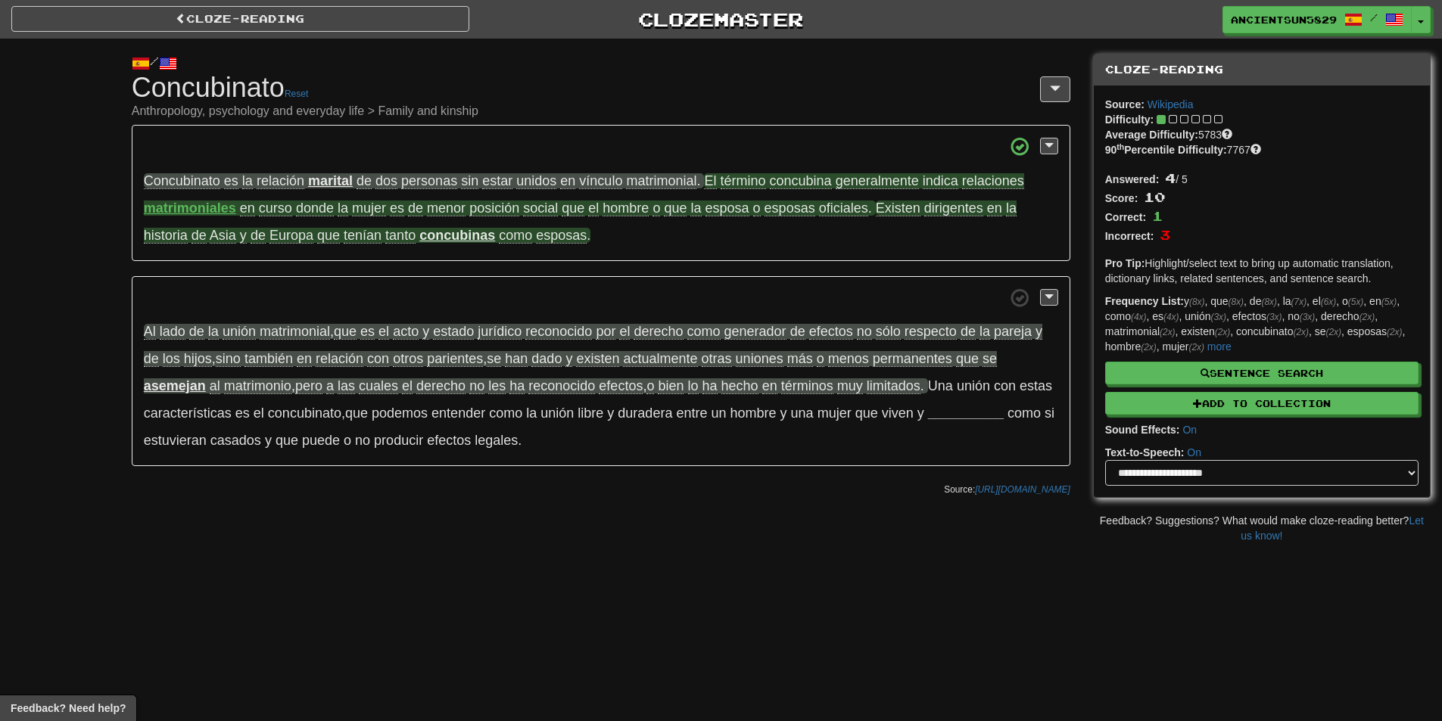
click at [1364, 319] on p "Frequency List: y (8x) , que (8x) , de (8x) , la (7x) , el (6x) , o (5x) , en (…" at bounding box center [1261, 324] width 313 height 61
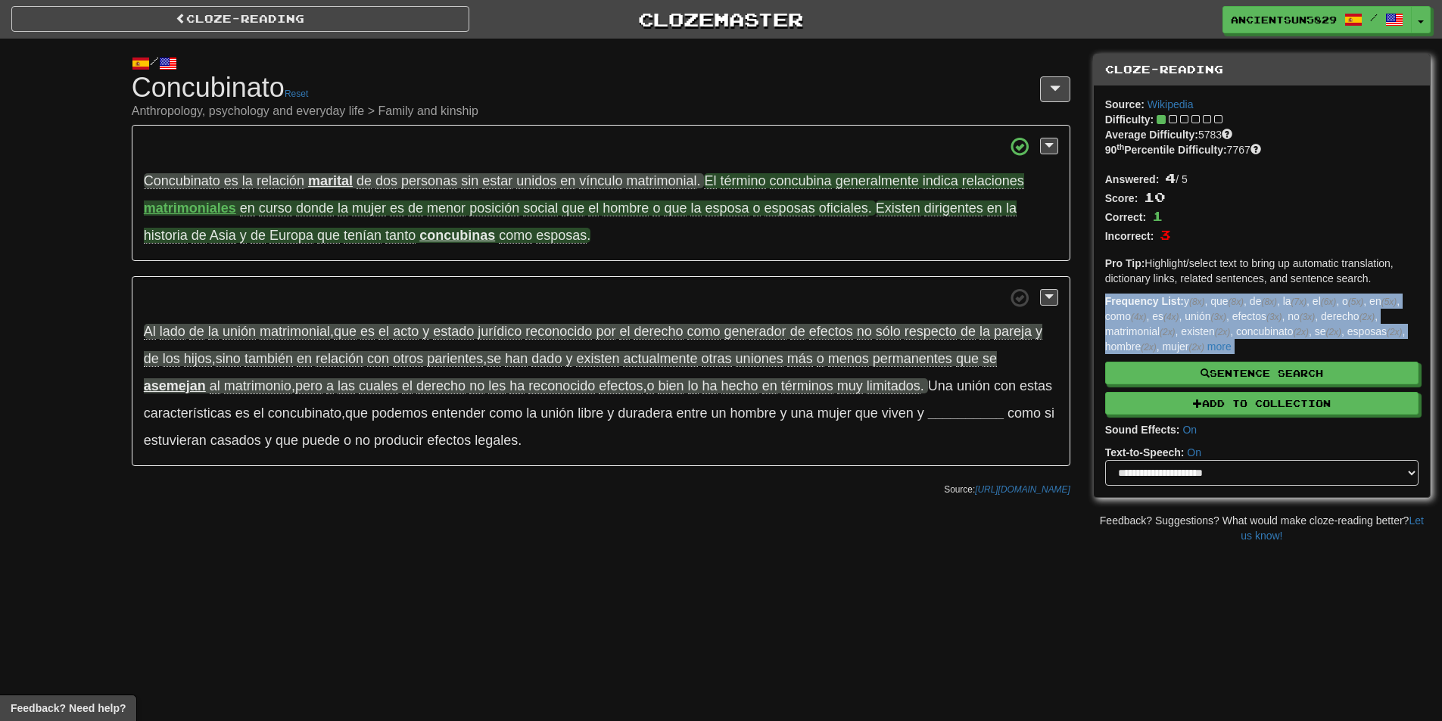
click at [1364, 319] on p "Frequency List: y (8x) , que (8x) , de (8x) , la (7x) , el (6x) , o (5x) , en (…" at bounding box center [1261, 324] width 313 height 61
click at [1367, 317] on p "Frequency List: y (8x) , que (8x) , de (8x) , la (7x) , el (6x) , o (5x) , en (…" at bounding box center [1261, 324] width 313 height 61
click at [328, 17] on link "Cloze-Reading" at bounding box center [240, 19] width 458 height 26
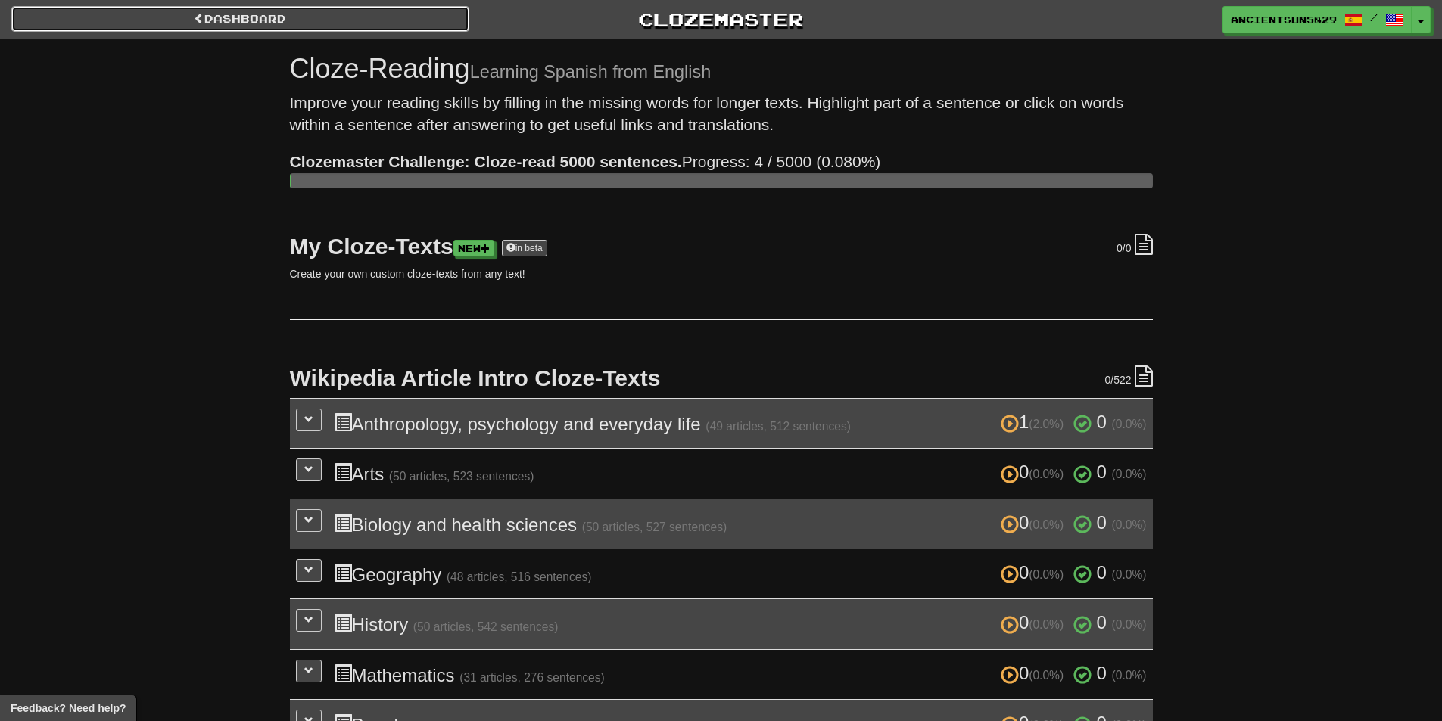
click at [272, 29] on link "Dashboard" at bounding box center [240, 19] width 458 height 26
